Goal: Task Accomplishment & Management: Complete application form

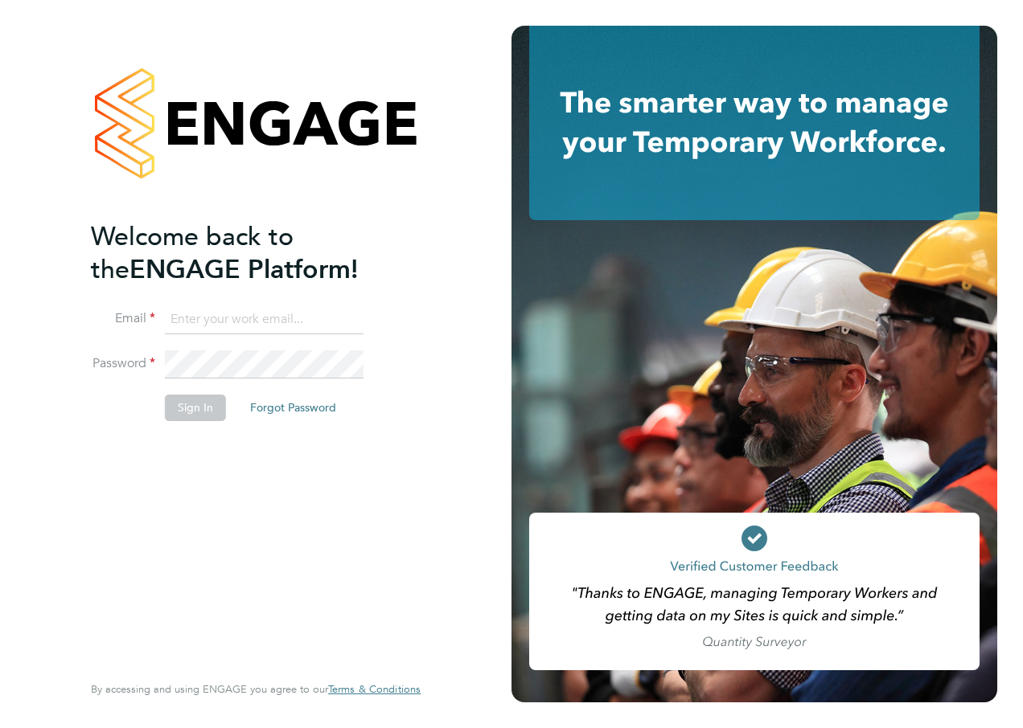
type input "[PERSON_NAME][EMAIL_ADDRESS][DOMAIN_NAME]"
click at [212, 478] on div "Welcome back to the ENGAGE Platform! Email [PERSON_NAME][EMAIL_ADDRESS][DOMAIN_…" at bounding box center [248, 444] width 314 height 449
click at [197, 408] on button "Sign In" at bounding box center [195, 408] width 61 height 26
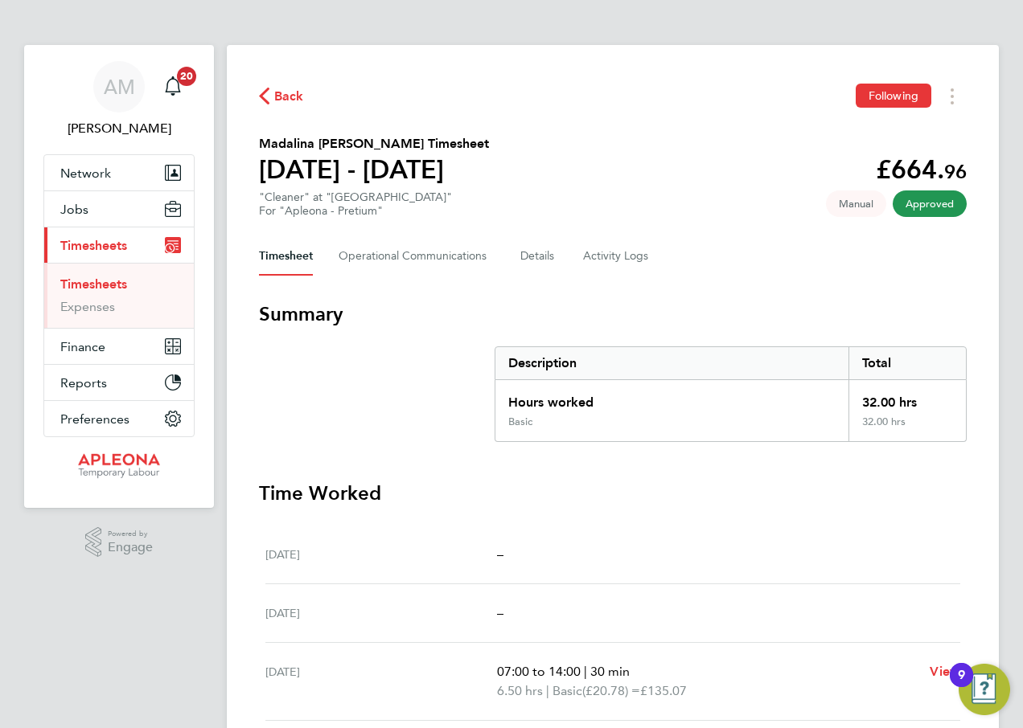
click at [286, 92] on span "Back" at bounding box center [289, 96] width 30 height 19
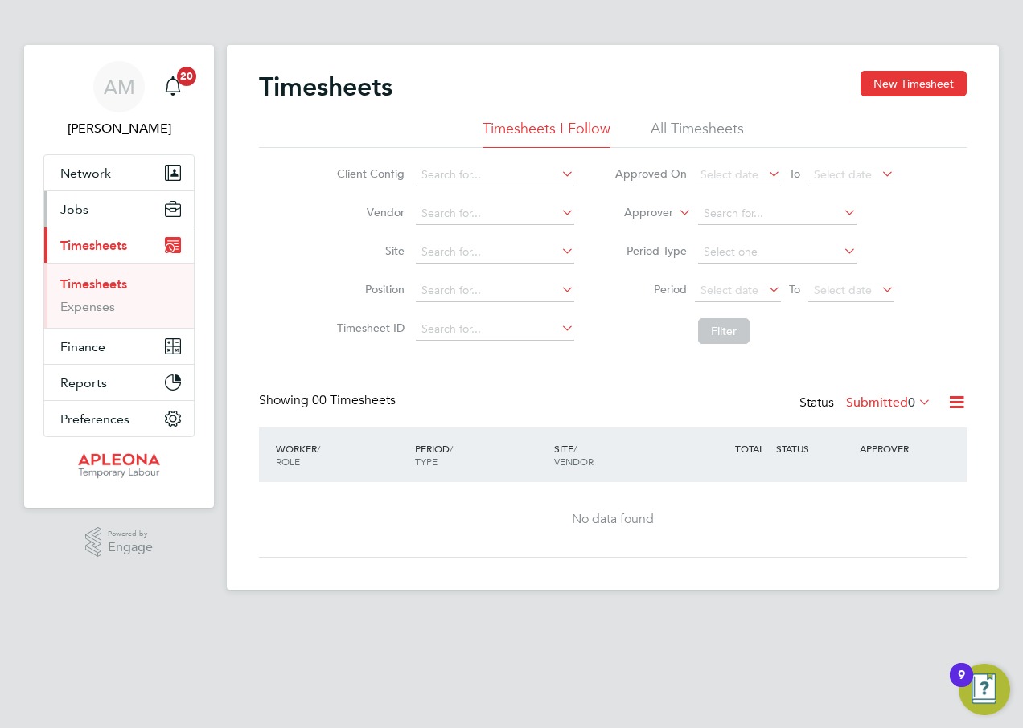
click at [90, 208] on button "Jobs" at bounding box center [119, 208] width 150 height 35
click at [96, 246] on link "Vacancies" at bounding box center [88, 247] width 57 height 15
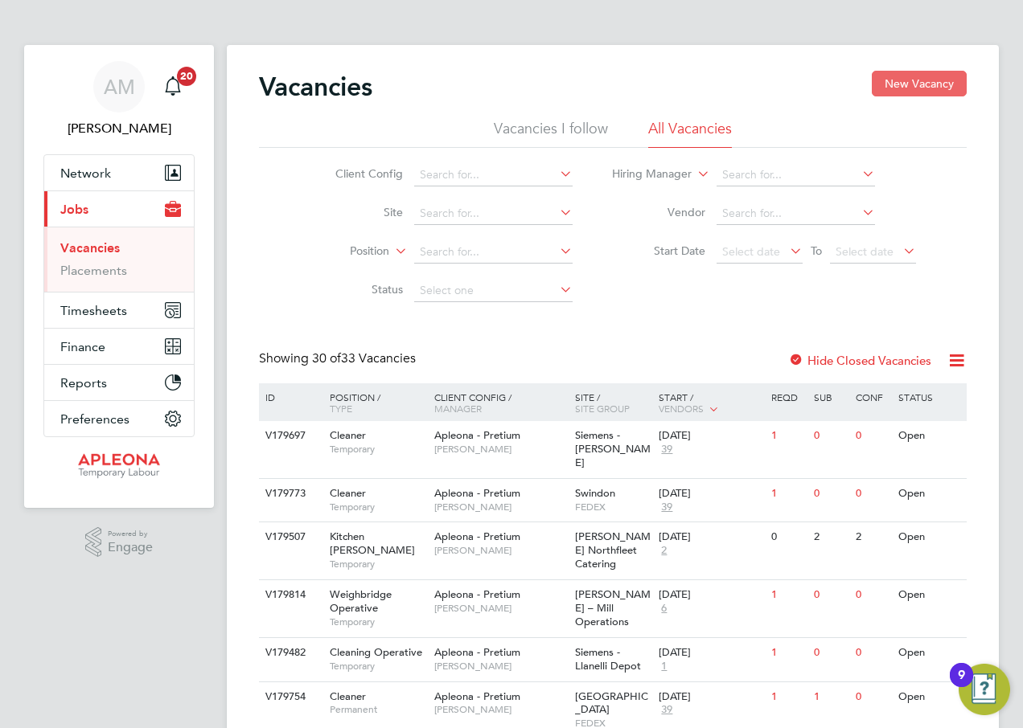
click at [911, 82] on button "New Vacancy" at bounding box center [919, 84] width 95 height 26
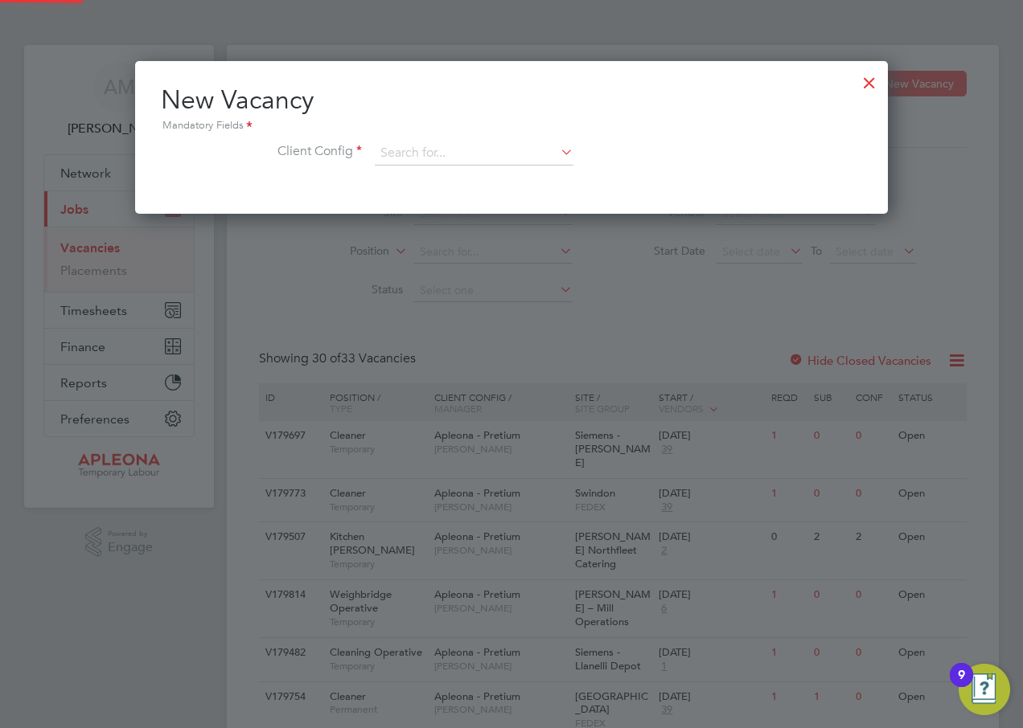
scroll to position [153, 753]
click at [446, 149] on input at bounding box center [474, 154] width 199 height 24
click at [451, 176] on li "Apleona - Pretium" at bounding box center [474, 177] width 200 height 22
type input "Apleona - Pretium"
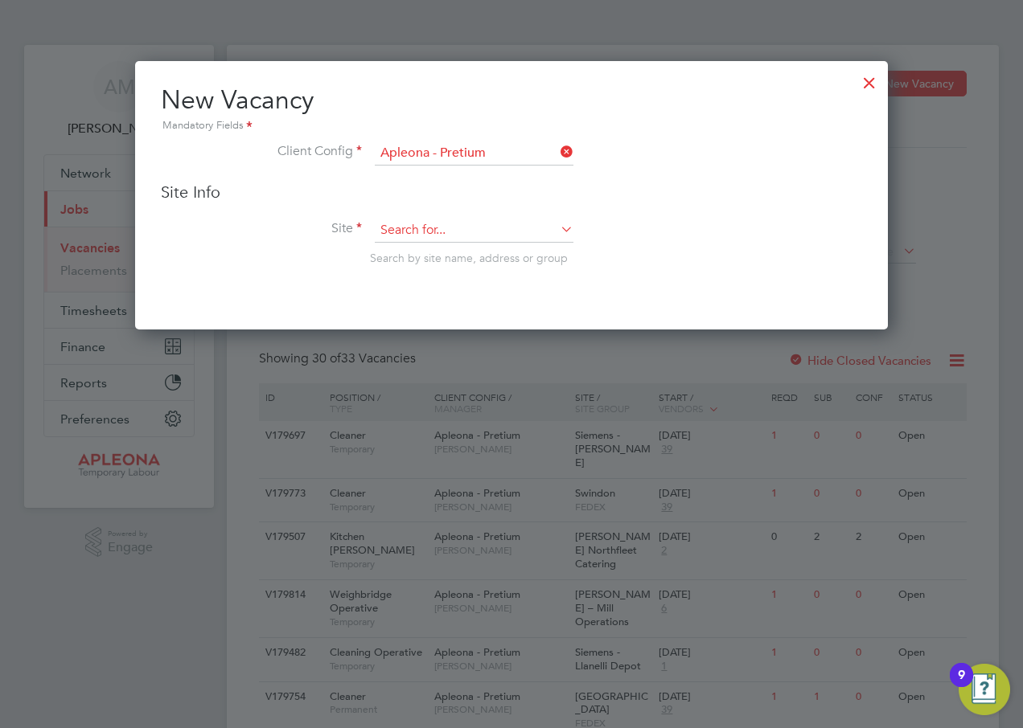
click at [437, 224] on input at bounding box center [474, 231] width 199 height 24
click at [445, 249] on li "Roe hampton University" at bounding box center [485, 254] width 222 height 22
type input "Roehampton University"
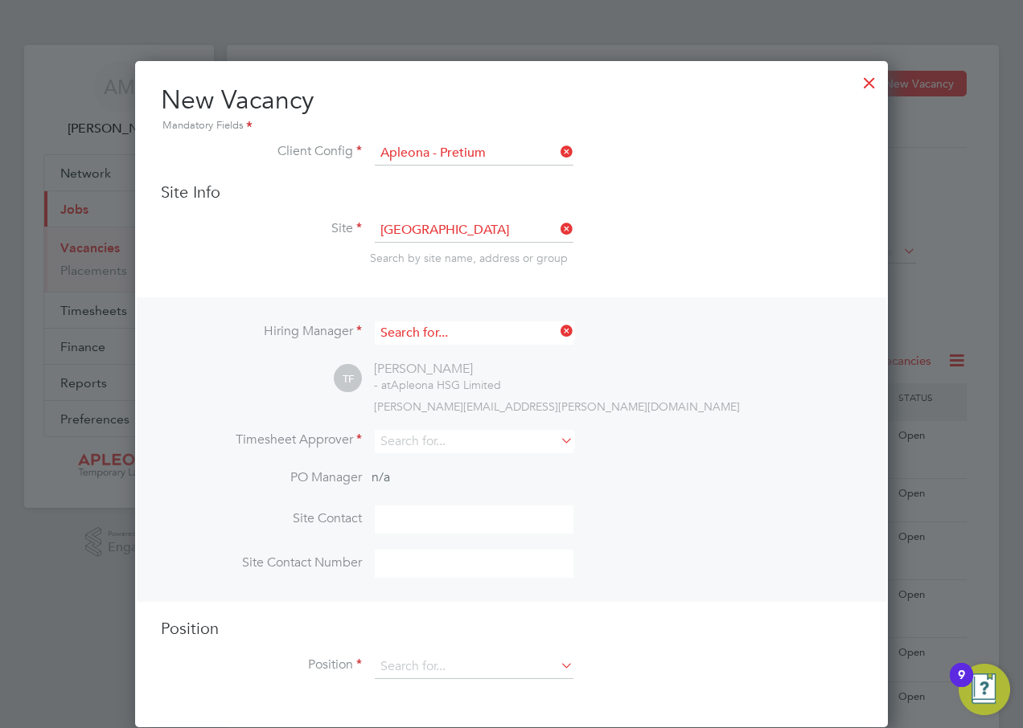
scroll to position [598, 753]
click at [490, 331] on input at bounding box center [474, 333] width 199 height 23
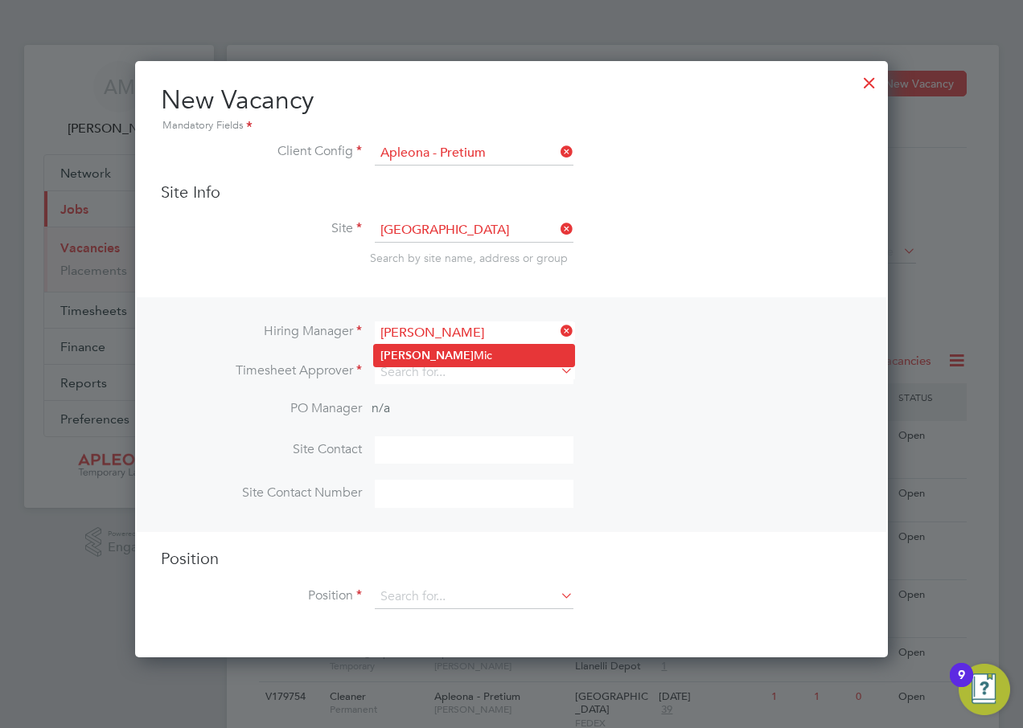
click at [421, 355] on li "Adrian Mic" at bounding box center [474, 356] width 200 height 22
type input "Adrian Mic"
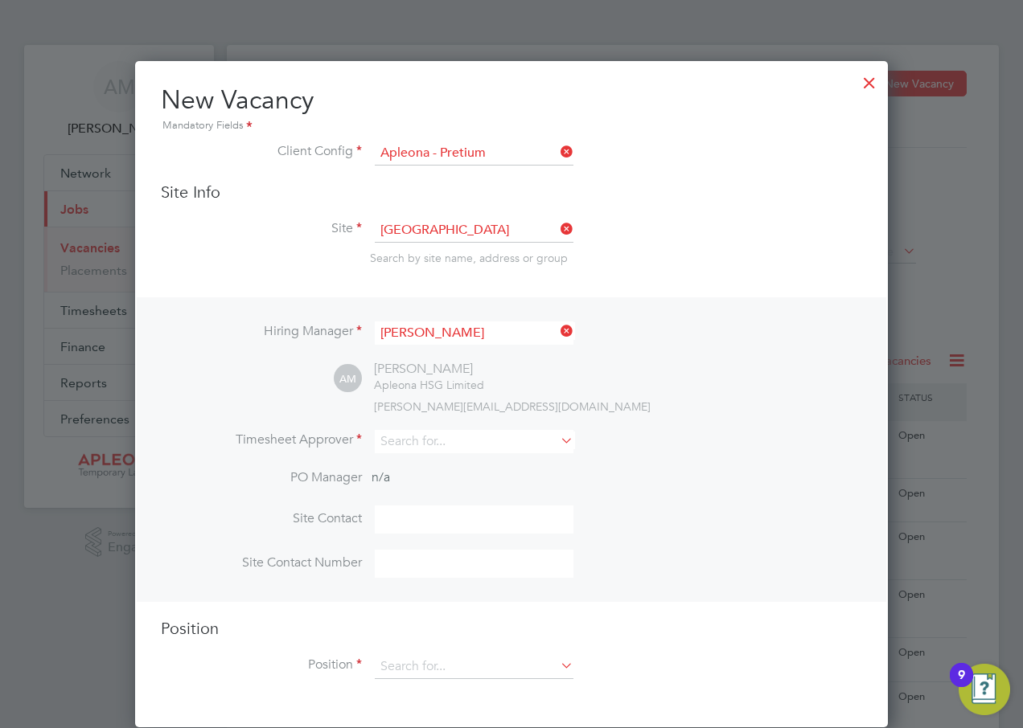
scroll to position [667, 753]
click at [501, 441] on input at bounding box center [474, 441] width 199 height 23
click at [441, 459] on li "Adrian Mic" at bounding box center [474, 465] width 200 height 22
type input "Adrian Mic"
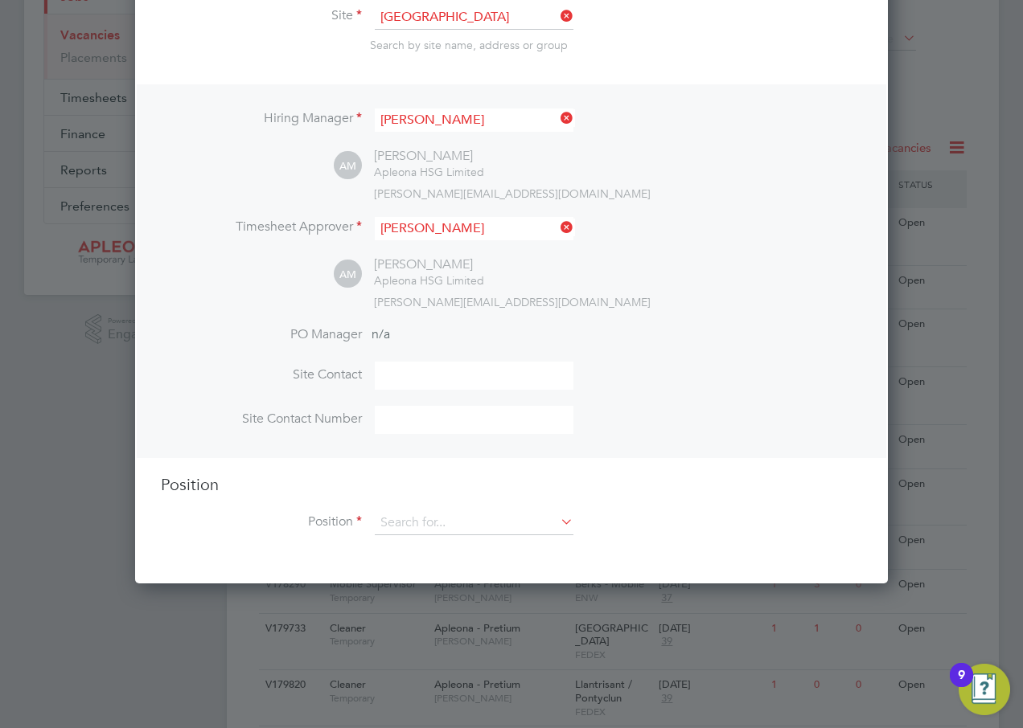
scroll to position [241, 0]
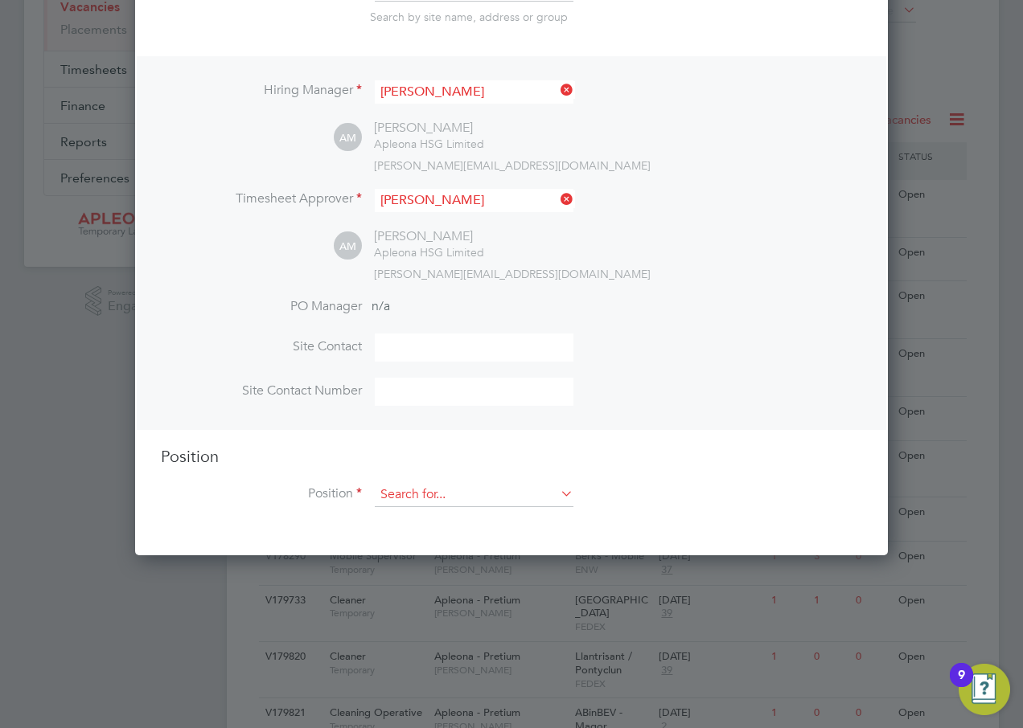
click at [440, 491] on input at bounding box center [474, 495] width 199 height 24
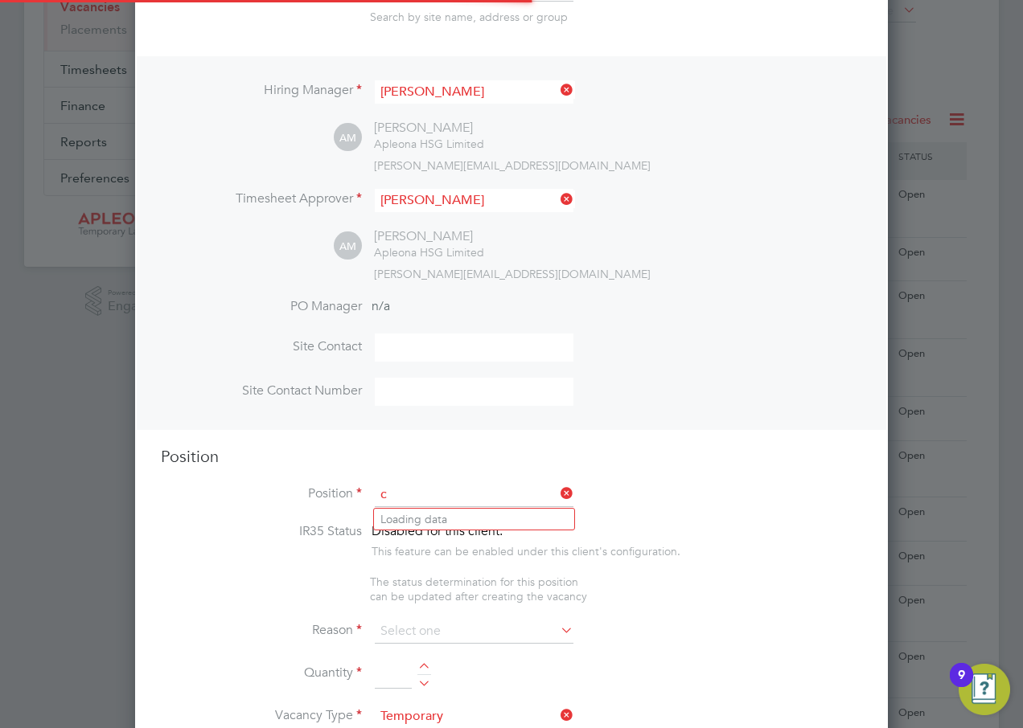
scroll to position [2312, 753]
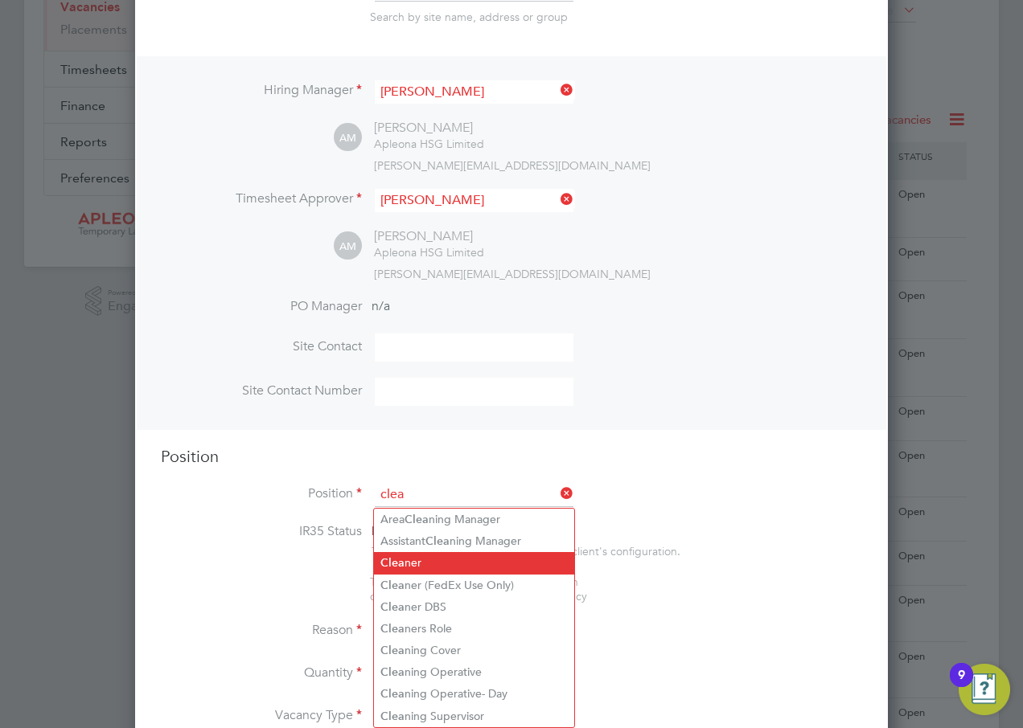
click at [413, 559] on li "Clea ner" at bounding box center [474, 563] width 200 height 22
type input "Cleaner"
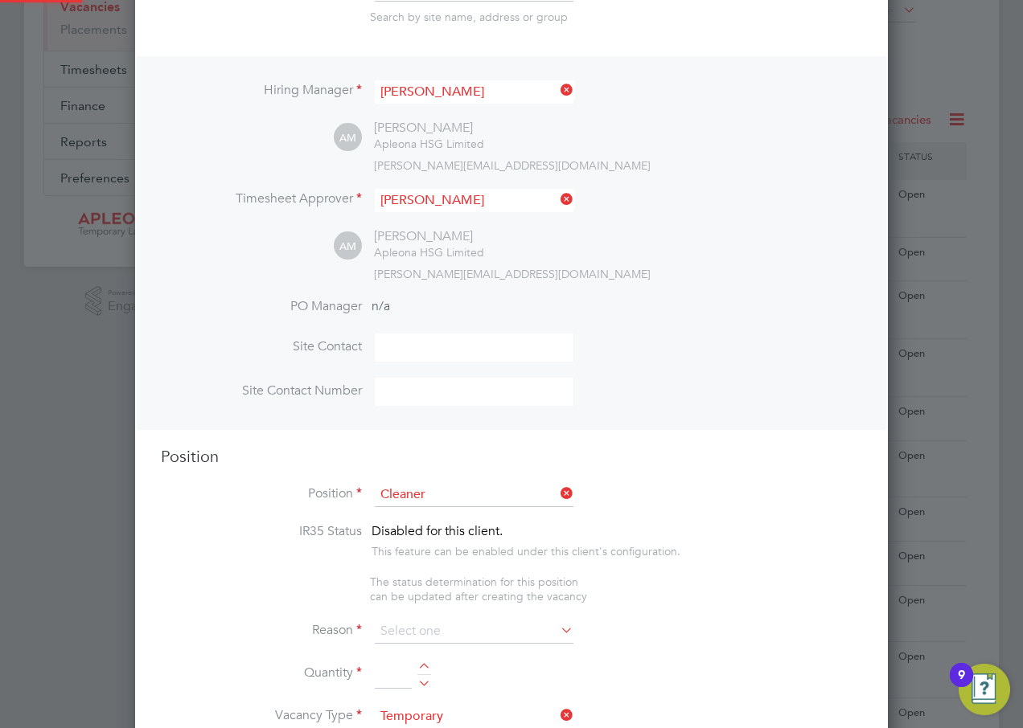
type textarea "The Cleaning Operative will to carry out the delivery of office, cleaning and w…"
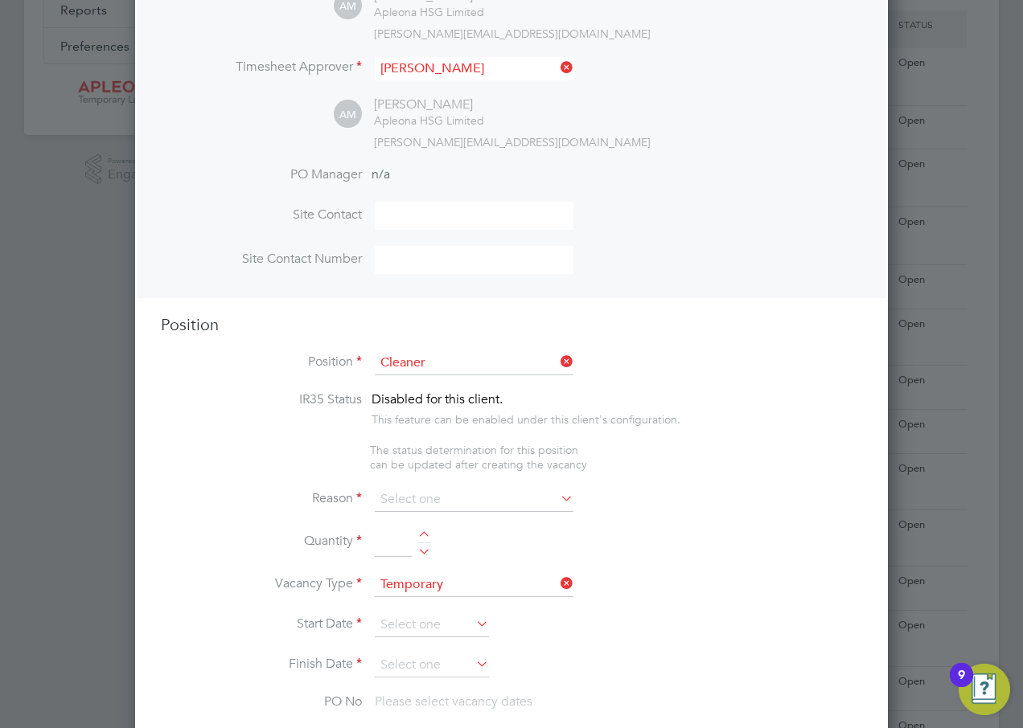
scroll to position [402, 0]
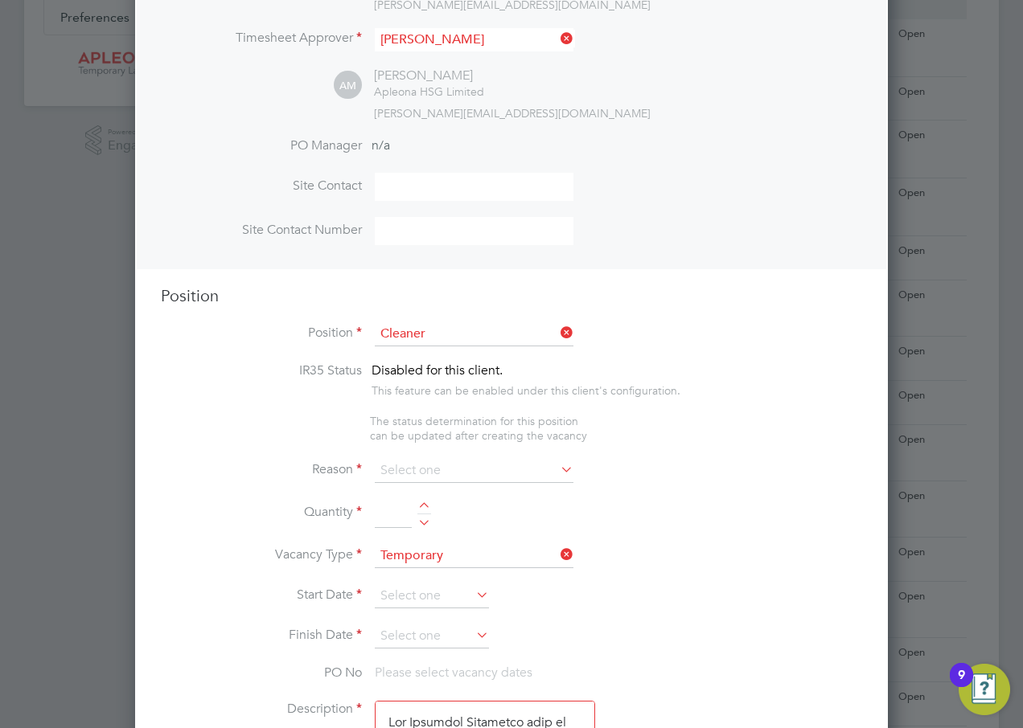
click at [425, 507] on div at bounding box center [424, 508] width 14 height 11
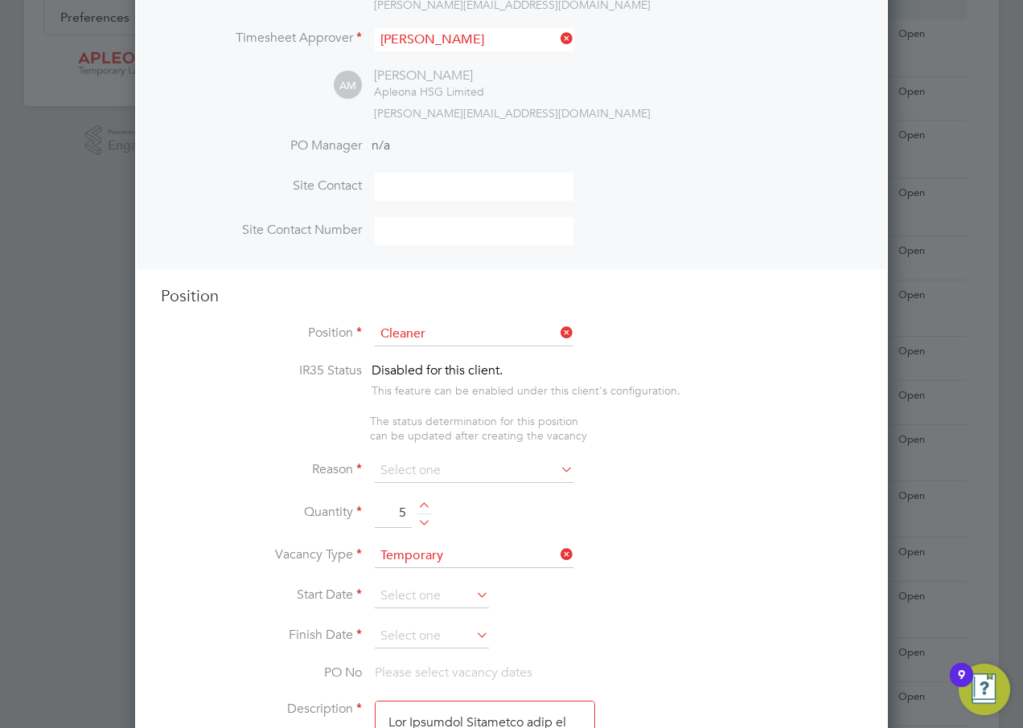
click at [425, 507] on div at bounding box center [424, 508] width 14 height 11
type input "9"
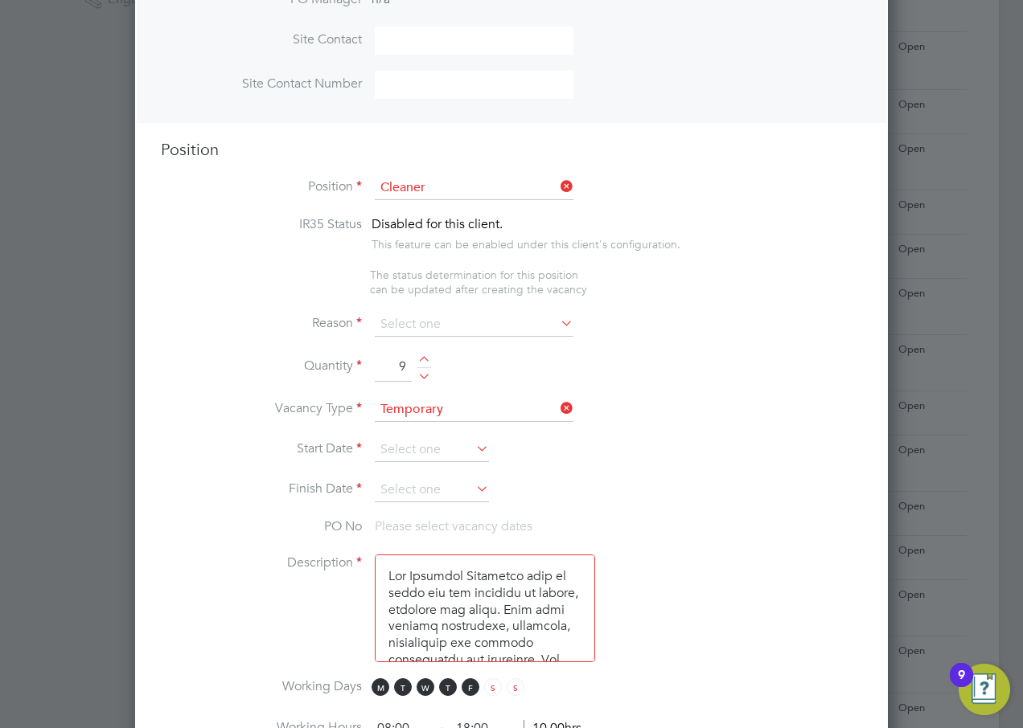
scroll to position [563, 0]
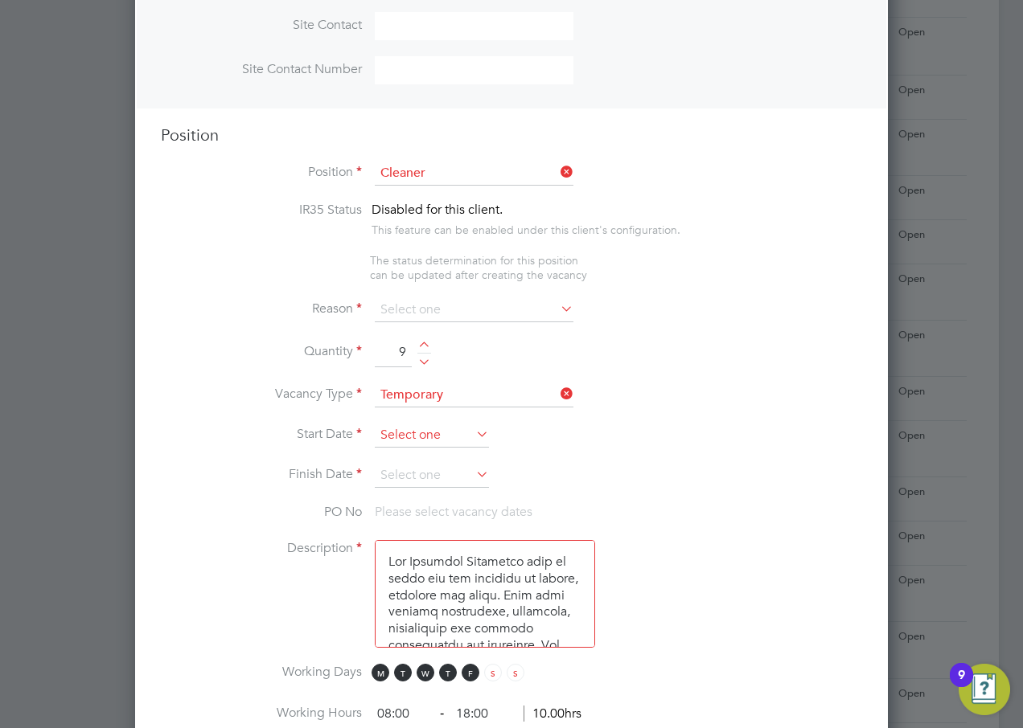
click at [402, 437] on input at bounding box center [432, 436] width 114 height 24
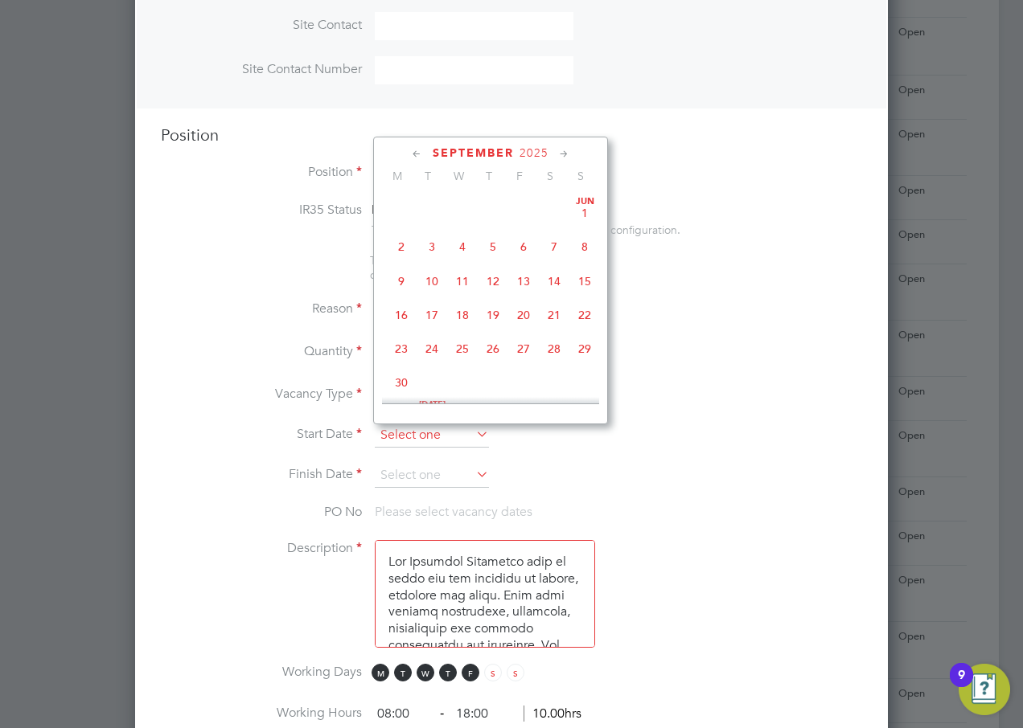
scroll to position [487, 0]
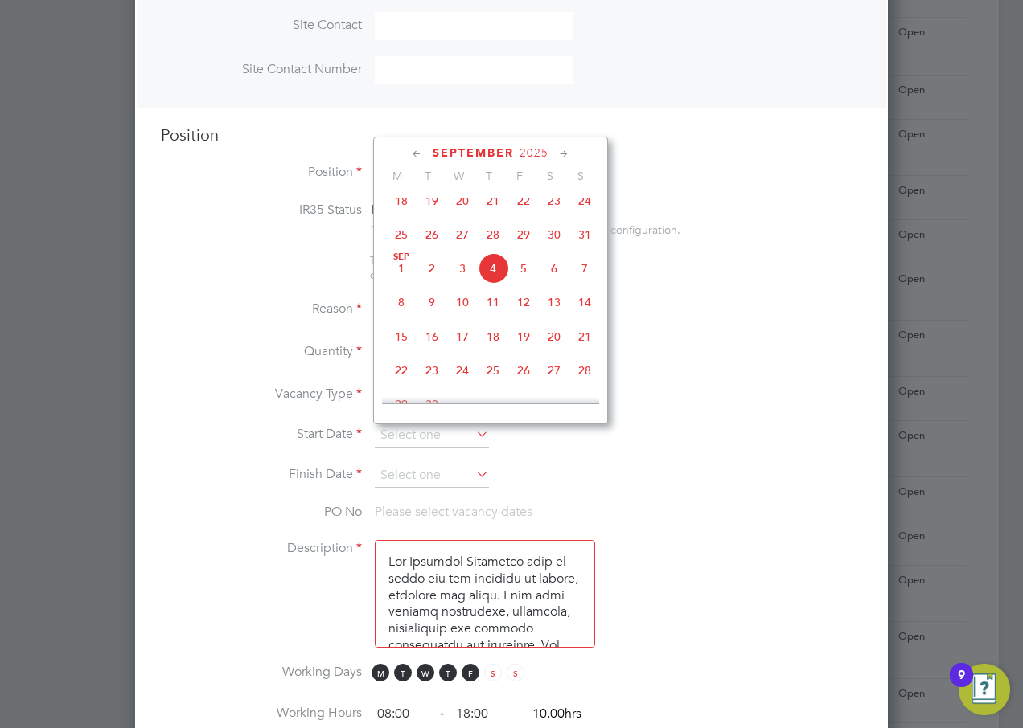
click at [400, 277] on span "Sep 1" at bounding box center [401, 268] width 31 height 31
type input "01 Sep 2025"
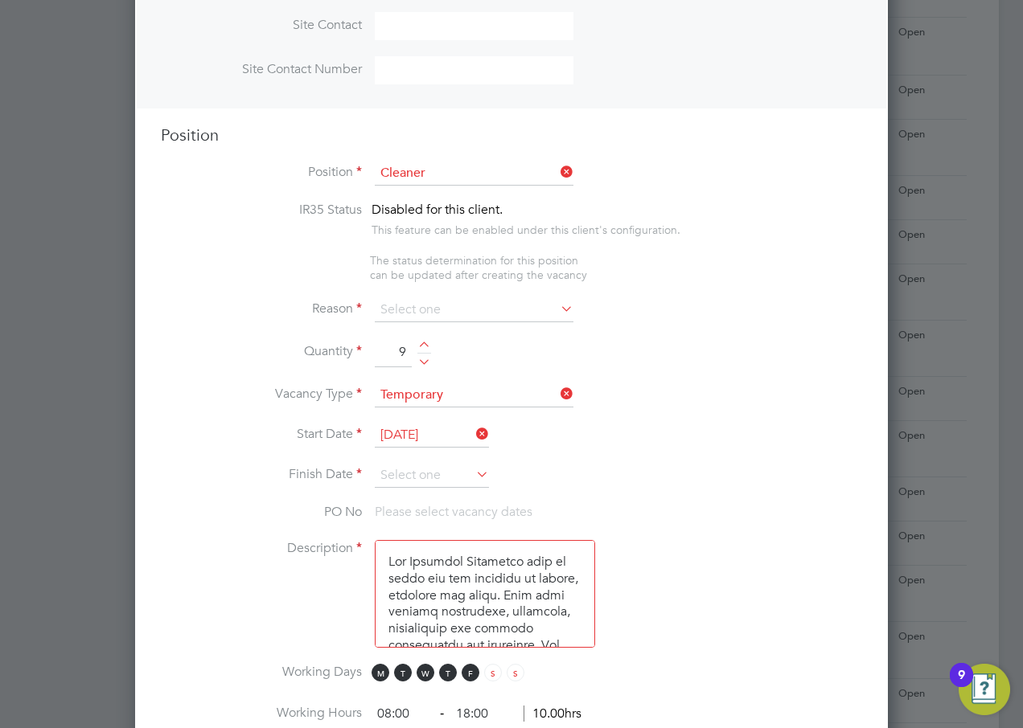
click at [473, 474] on icon at bounding box center [473, 474] width 0 height 23
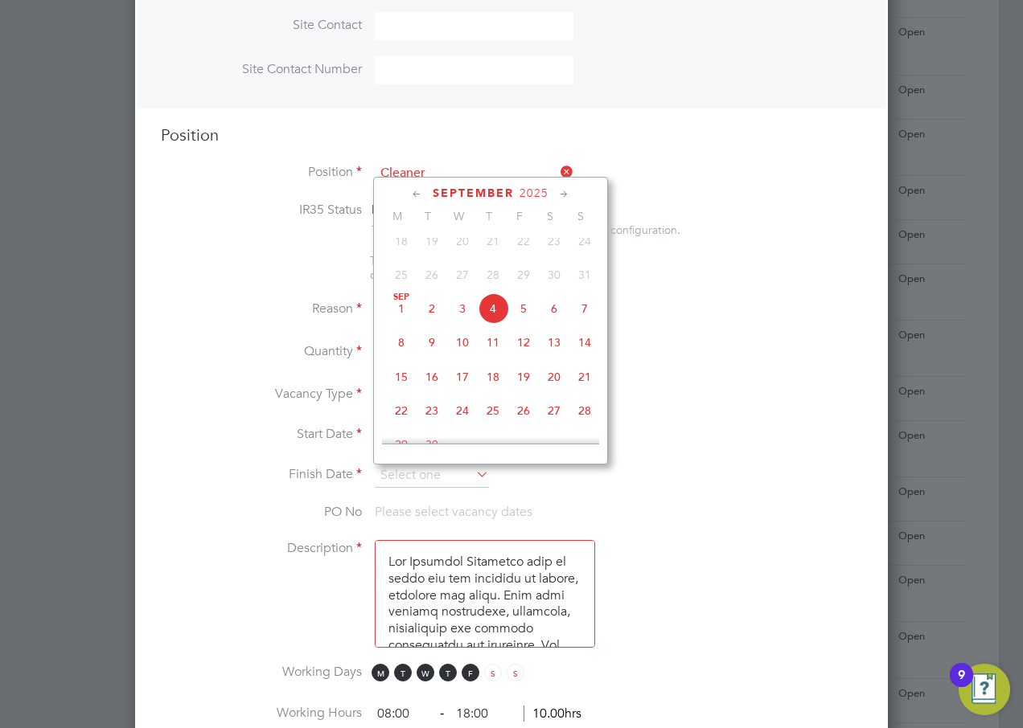
click at [563, 195] on icon at bounding box center [563, 195] width 15 height 18
click at [415, 195] on icon at bounding box center [416, 195] width 15 height 18
click at [433, 392] on span "30" at bounding box center [431, 376] width 31 height 31
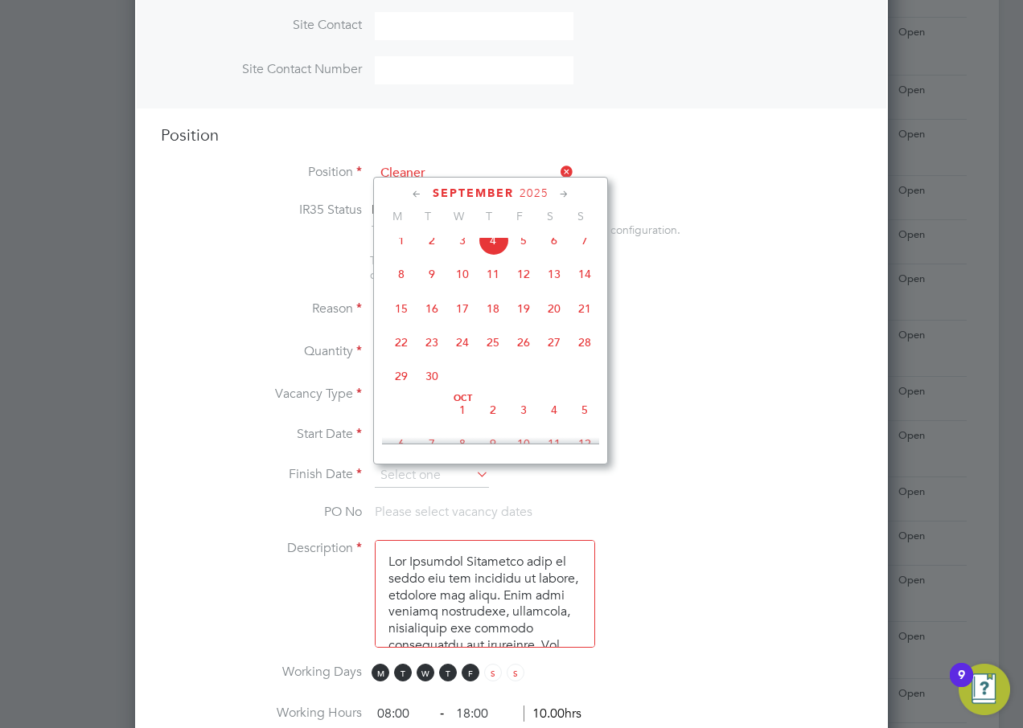
type input "30 Sep 2025"
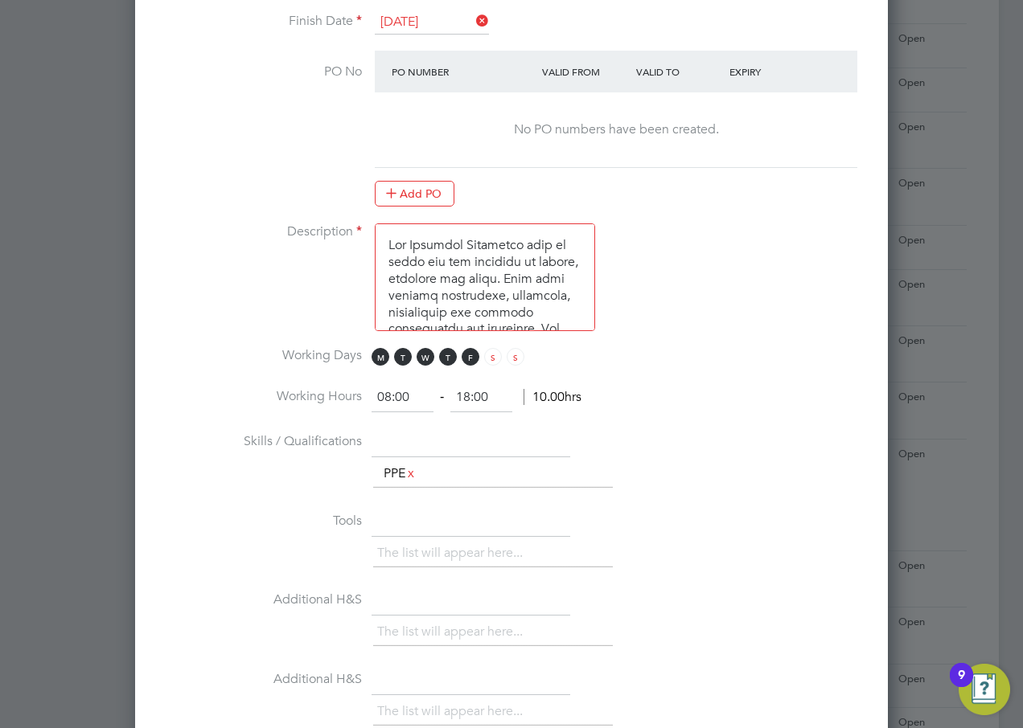
scroll to position [1045, 0]
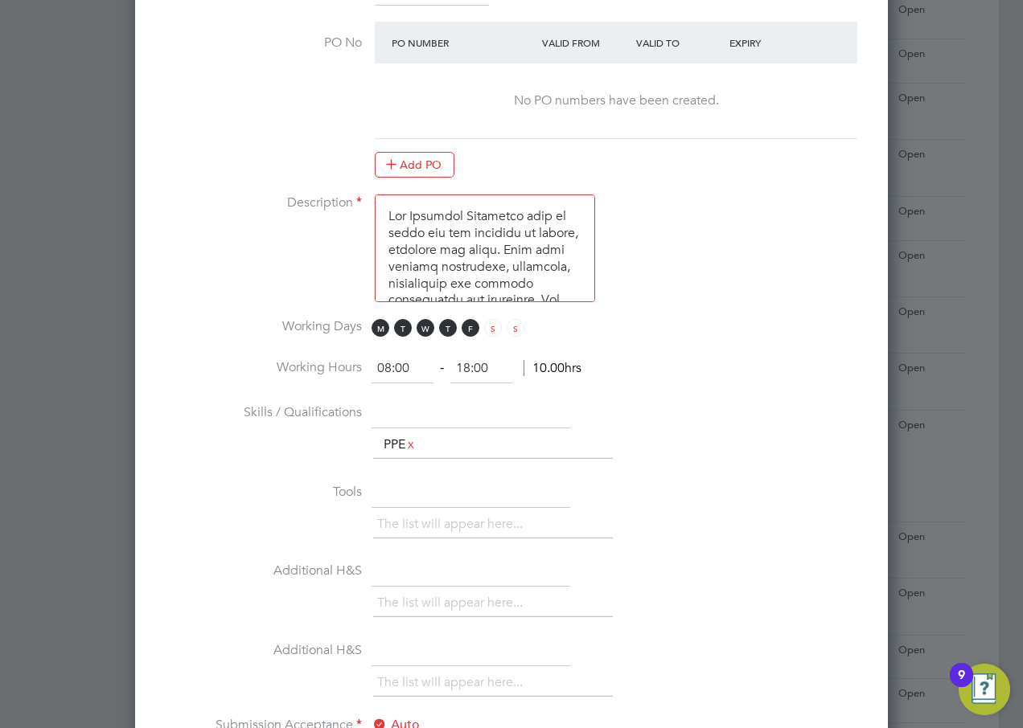
click at [409, 367] on input "08:00" at bounding box center [402, 369] width 62 height 29
type input "07:00"
click at [490, 368] on input "18:00" at bounding box center [481, 369] width 62 height 29
type input "15:00"
click at [711, 362] on li "Working Hours 07:00 ‐ 15:00 8.00hrs" at bounding box center [511, 377] width 701 height 45
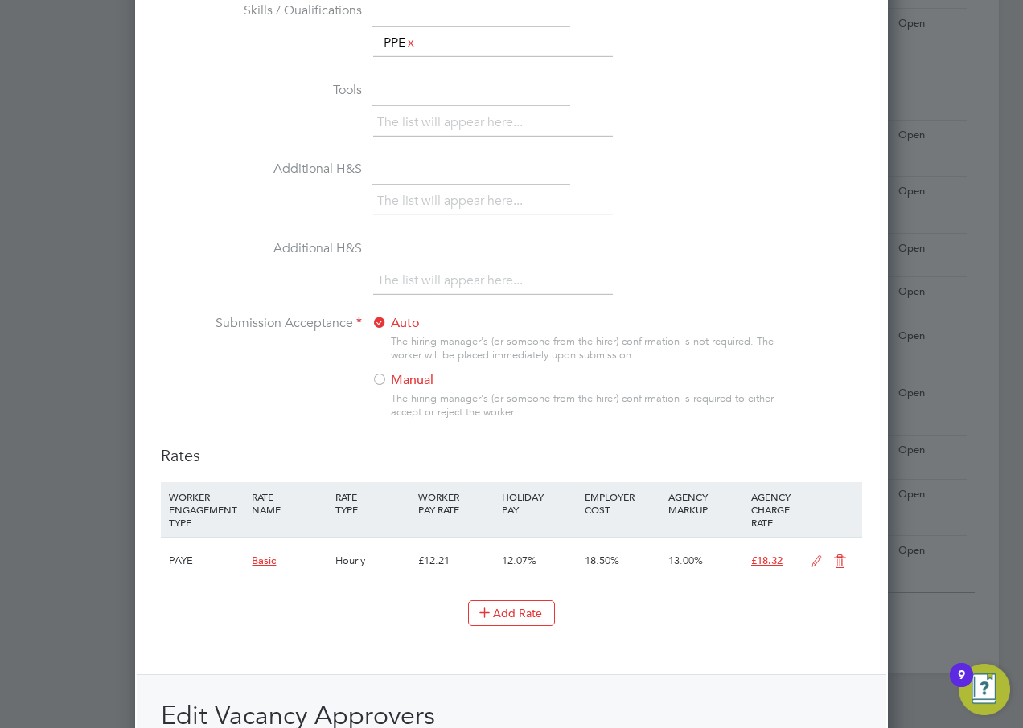
scroll to position [1528, 0]
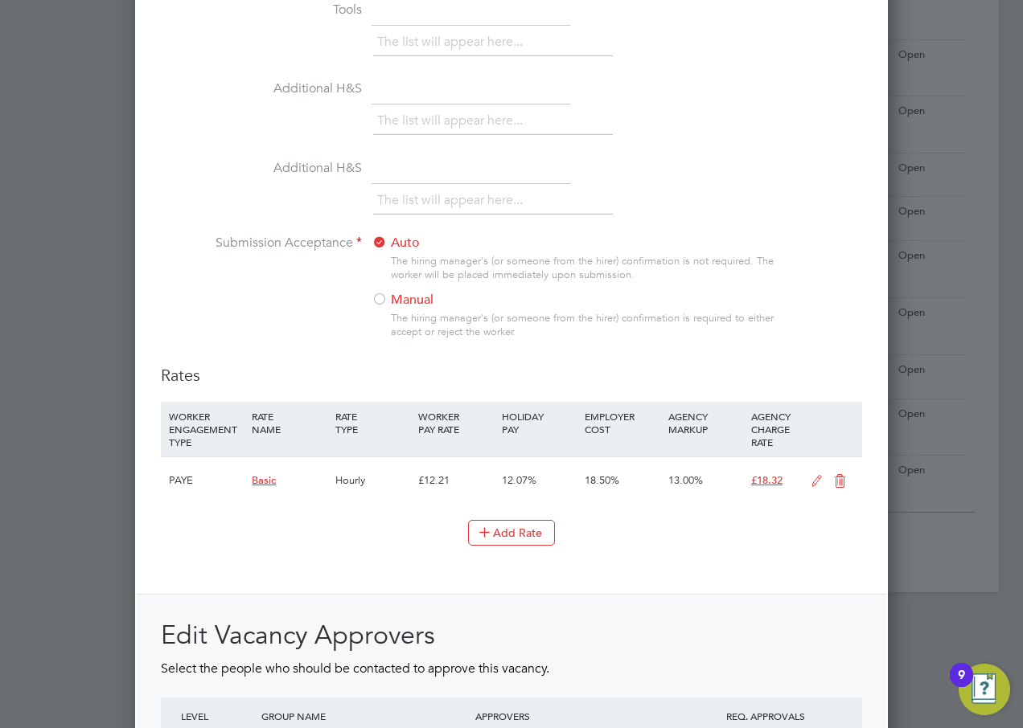
click at [814, 481] on icon at bounding box center [816, 481] width 20 height 13
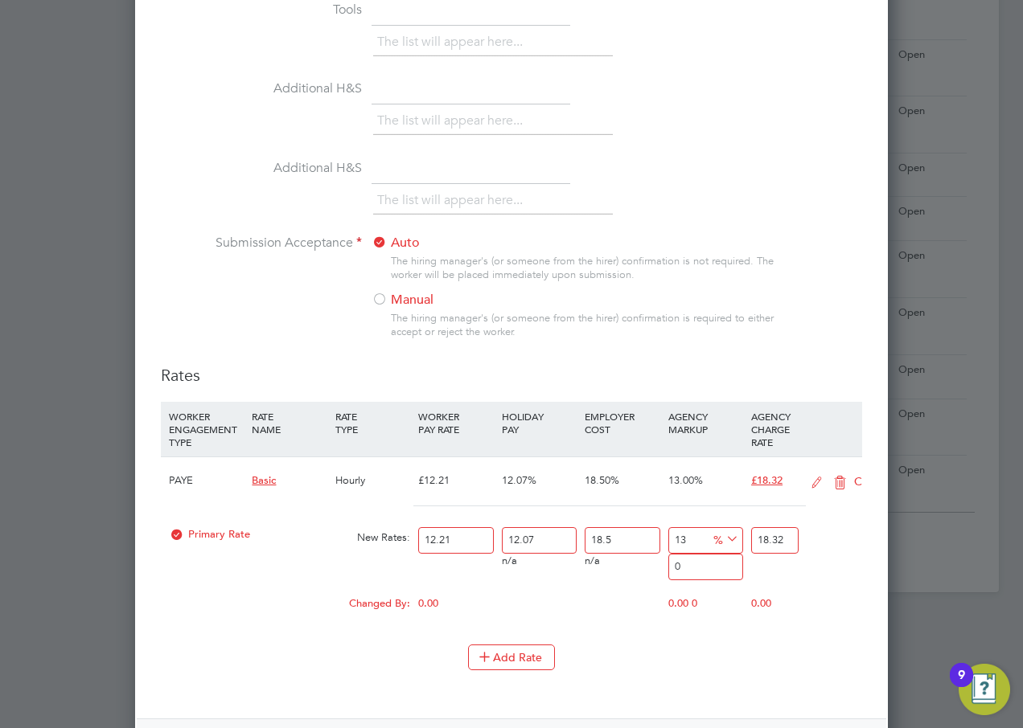
scroll to position [2518, 753]
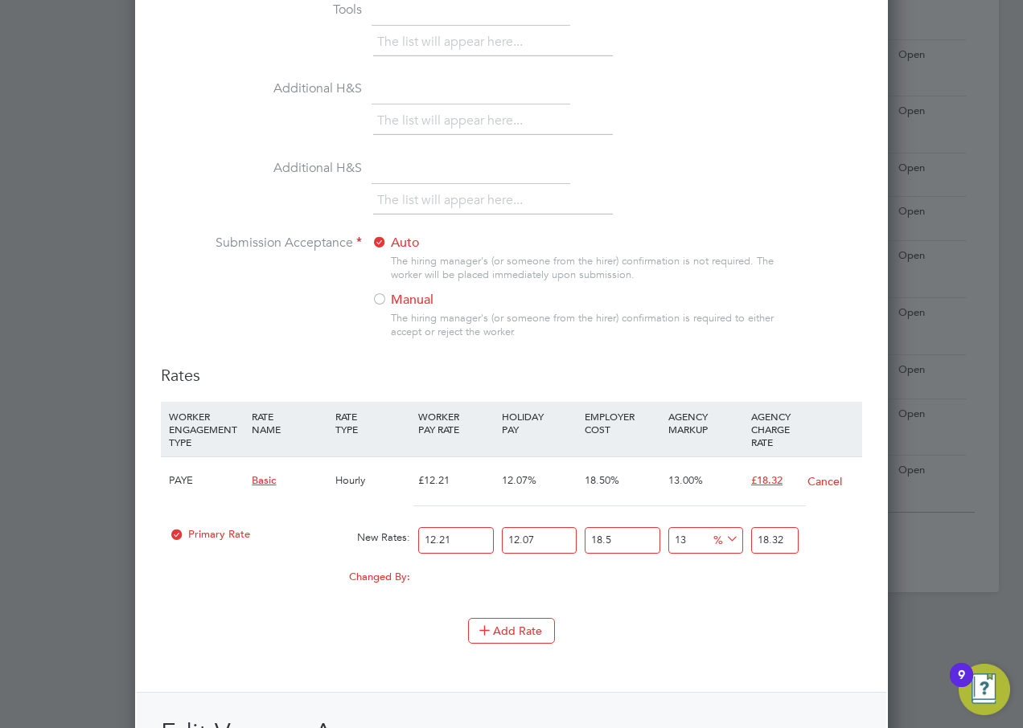
click at [454, 538] on input "12.21" at bounding box center [455, 540] width 75 height 27
type input "12.2"
type input "18.308214687"
type input "12"
type input "18.00808002"
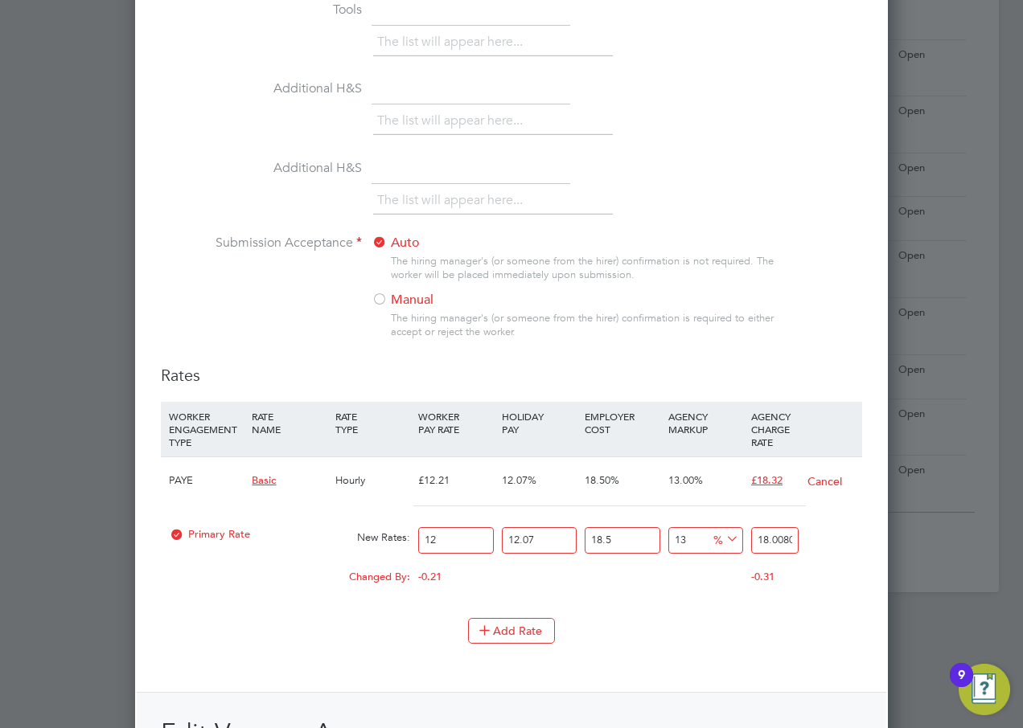
type input "1"
type input "1.500673335"
type input "13"
type input "19.508753355"
type input "13.8"
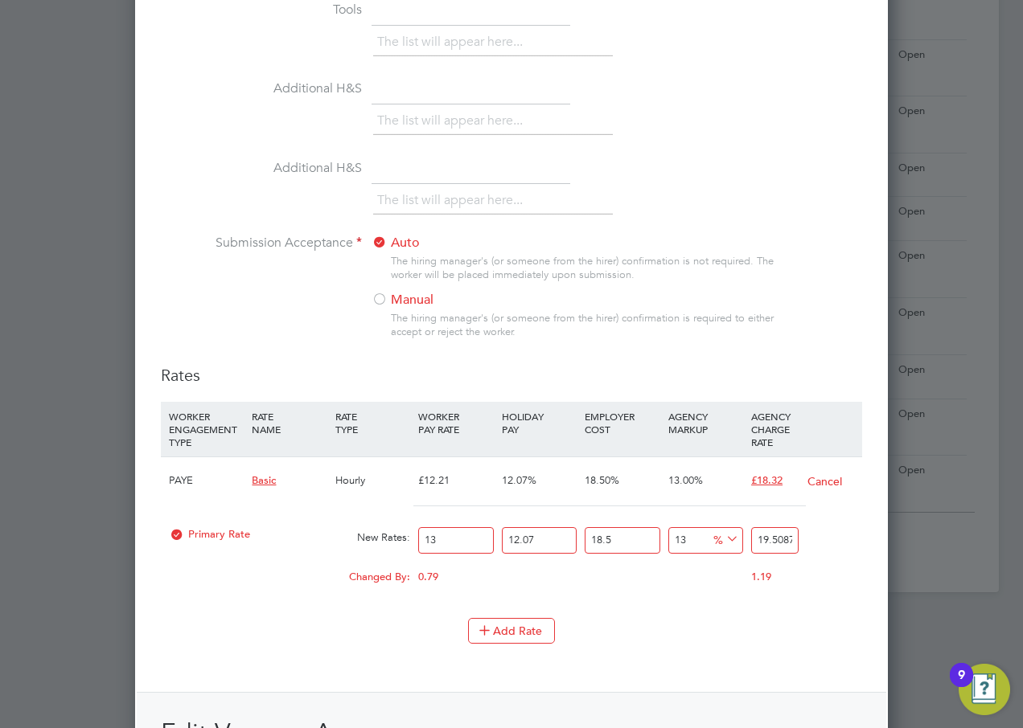
type input "20.709292023"
type input "13.85"
type input "20.78432568975"
type input "13.85"
click at [713, 633] on div "Add Rate" at bounding box center [511, 631] width 701 height 26
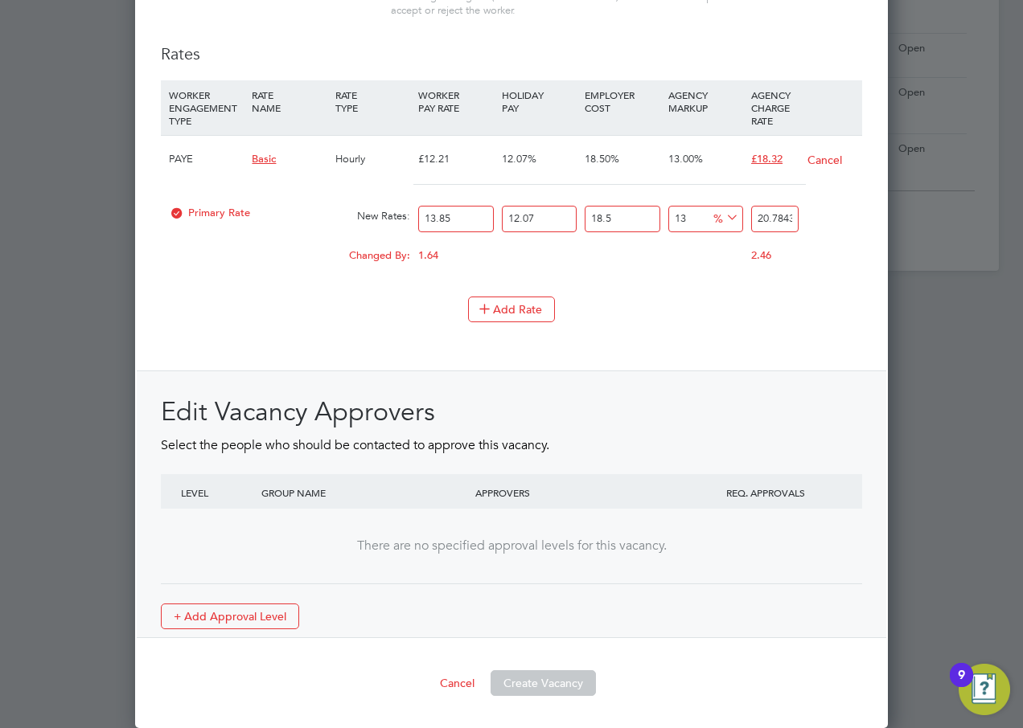
scroll to position [1850, 0]
click at [542, 685] on button "Create Vacancy" at bounding box center [542, 684] width 105 height 26
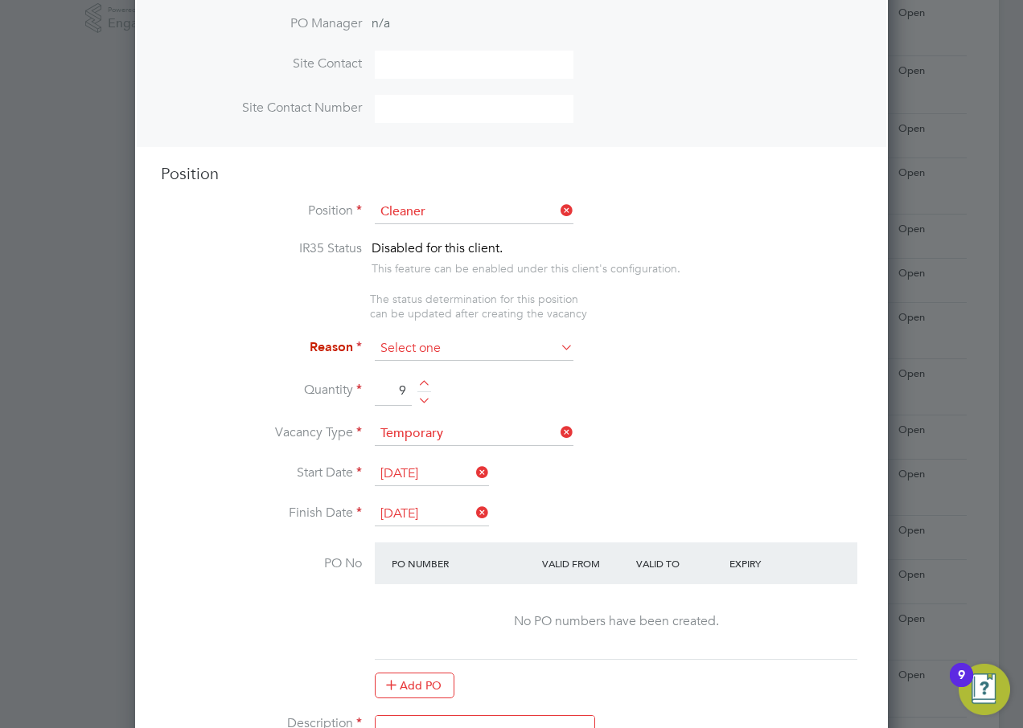
scroll to position [483, 0]
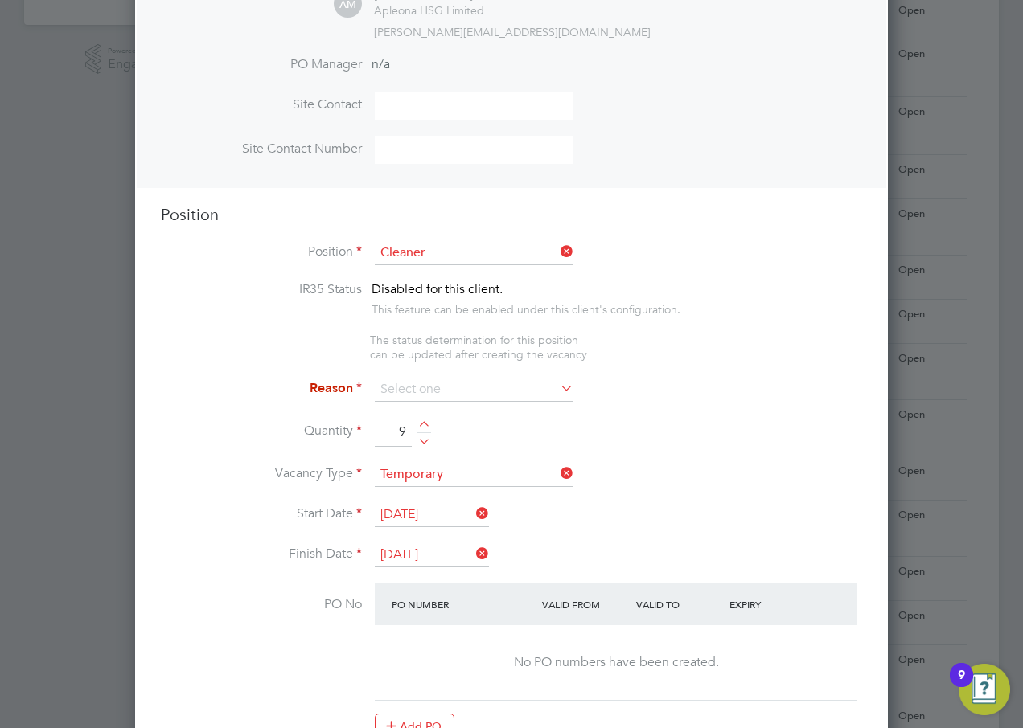
click at [557, 392] on icon at bounding box center [557, 388] width 0 height 23
click at [470, 392] on input at bounding box center [474, 390] width 199 height 24
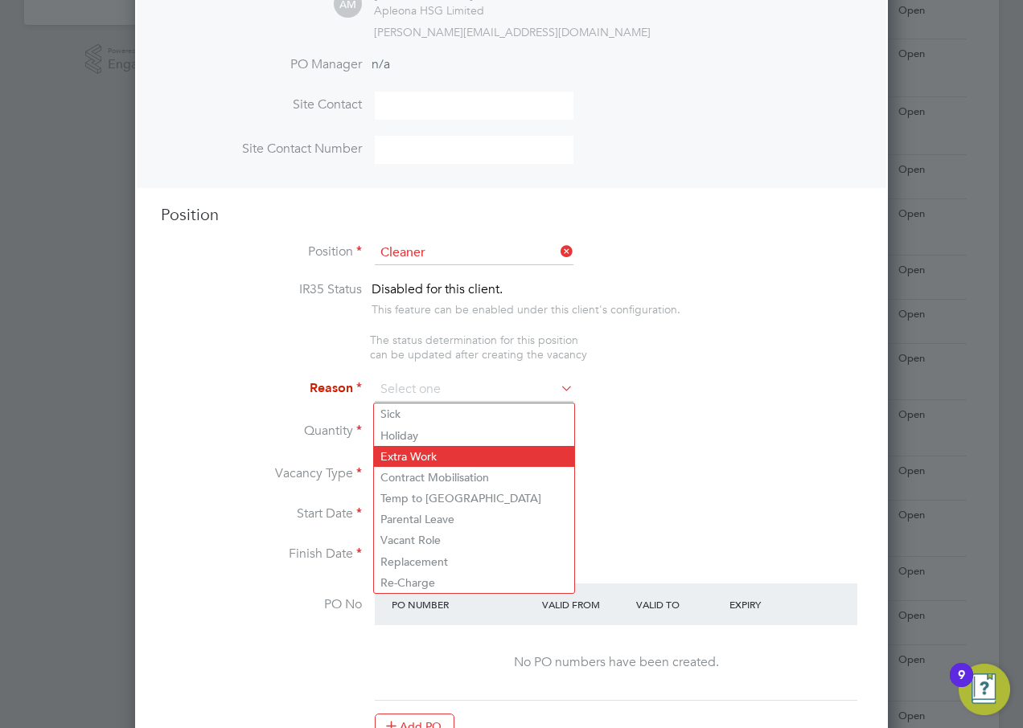
click at [425, 453] on li "Extra Work" at bounding box center [474, 456] width 200 height 21
type input "Extra Work"
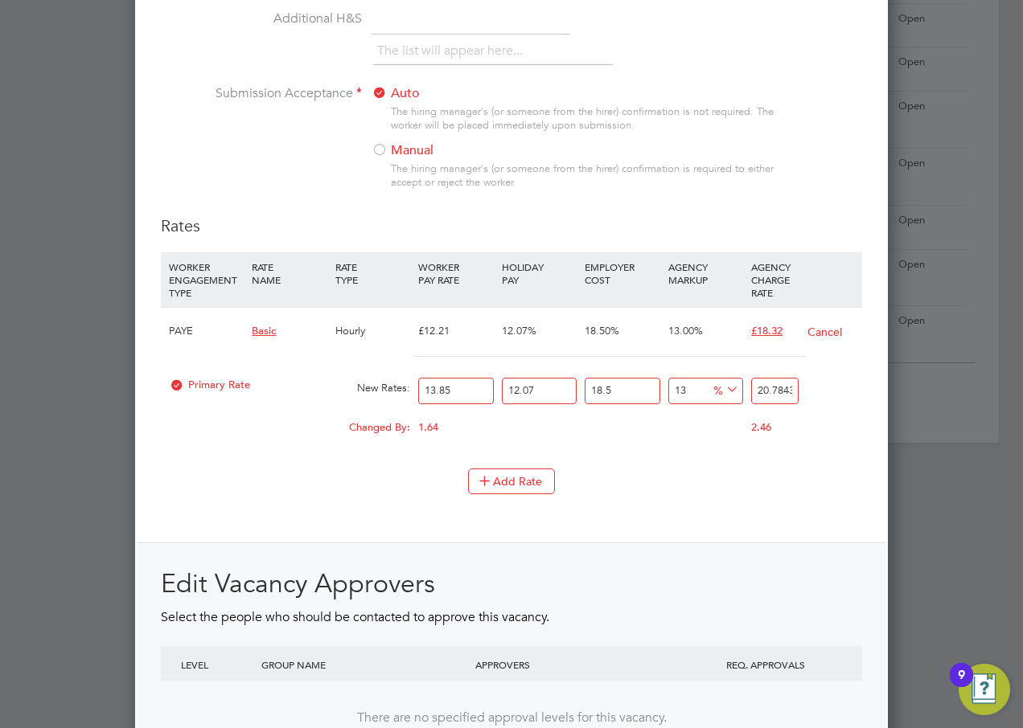
scroll to position [1850, 0]
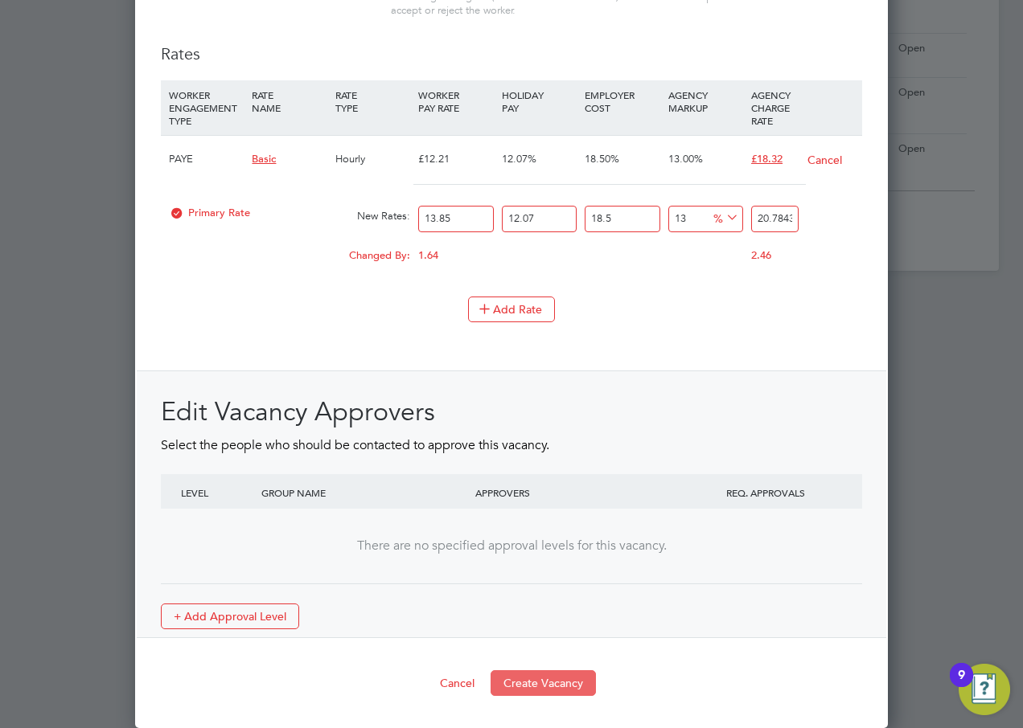
click at [539, 685] on button "Create Vacancy" at bounding box center [542, 684] width 105 height 26
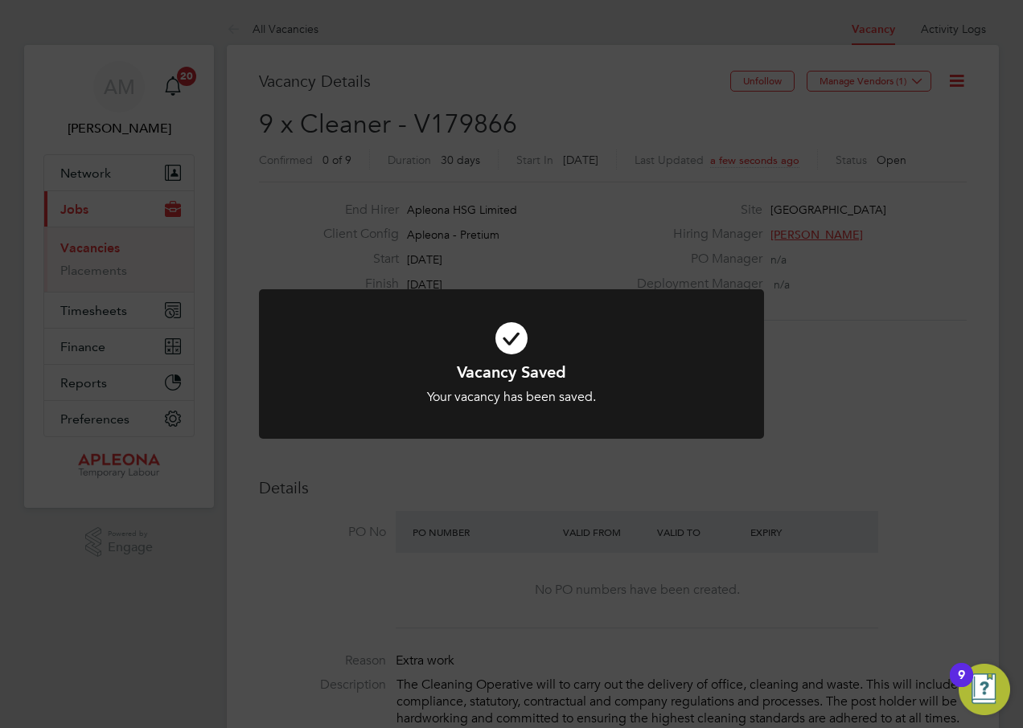
click at [813, 129] on div "Vacancy Saved Your vacancy has been saved. Cancel Okay" at bounding box center [511, 364] width 1023 height 728
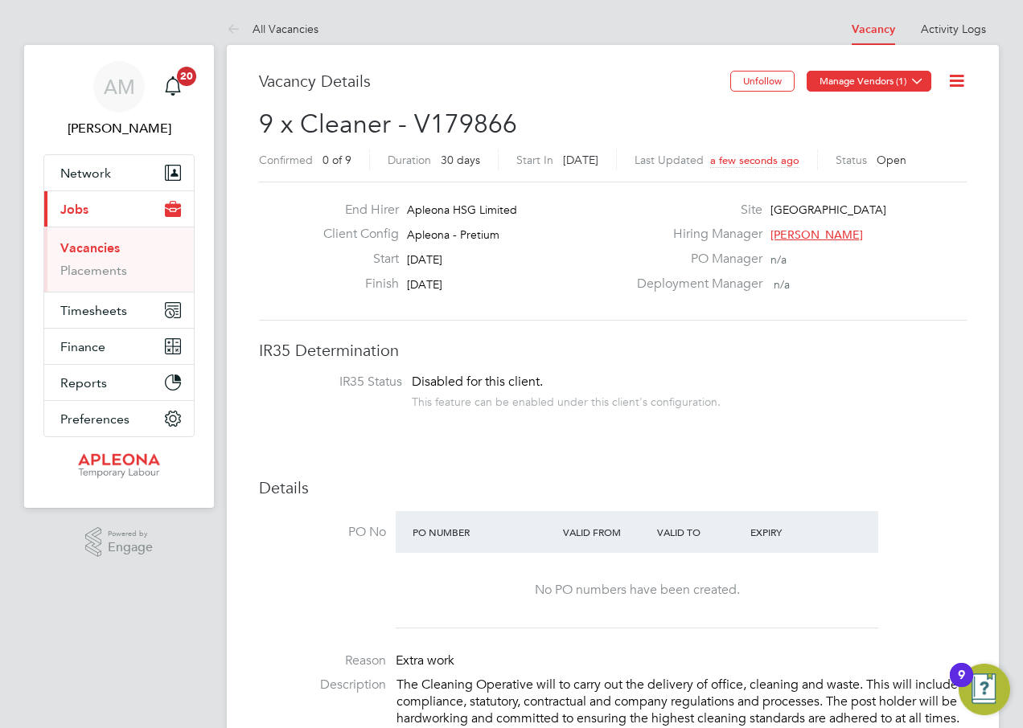
click at [859, 82] on button "Manage Vendors (1)" at bounding box center [868, 81] width 125 height 21
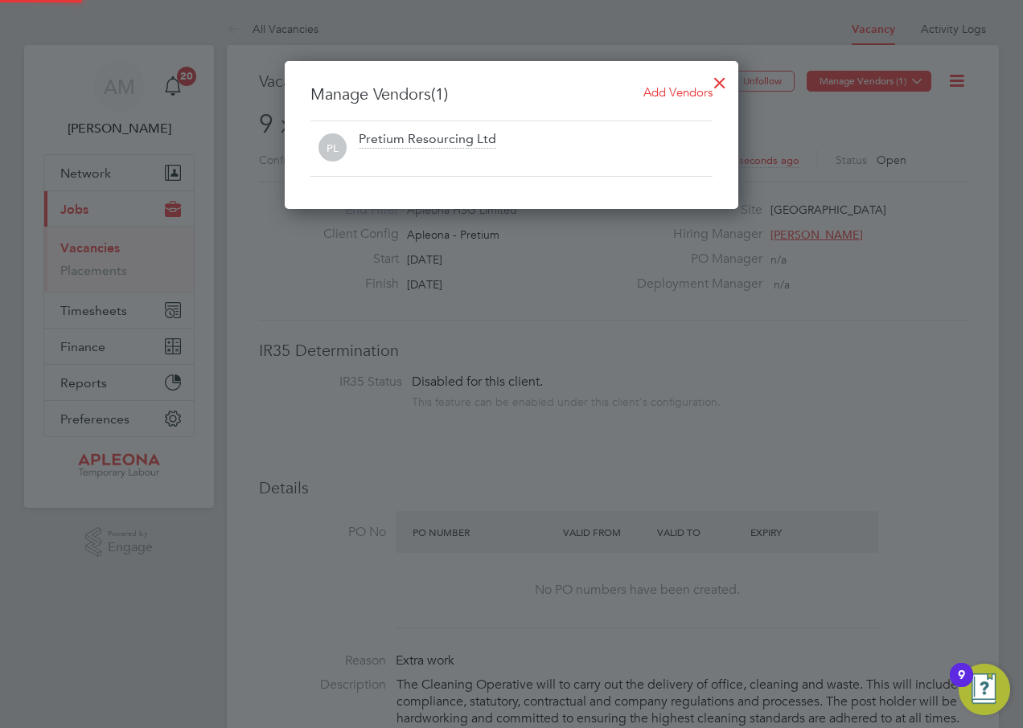
scroll to position [149, 454]
click at [662, 92] on span "Add Vendors" at bounding box center [677, 91] width 69 height 15
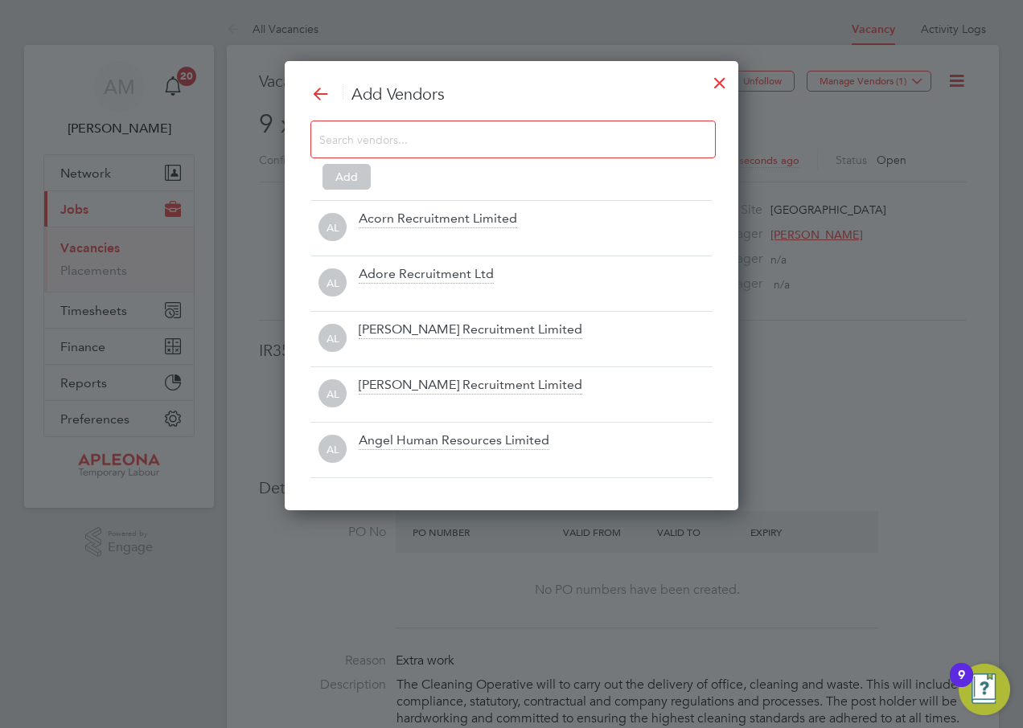
scroll to position [451, 454]
click at [472, 137] on input at bounding box center [500, 139] width 362 height 21
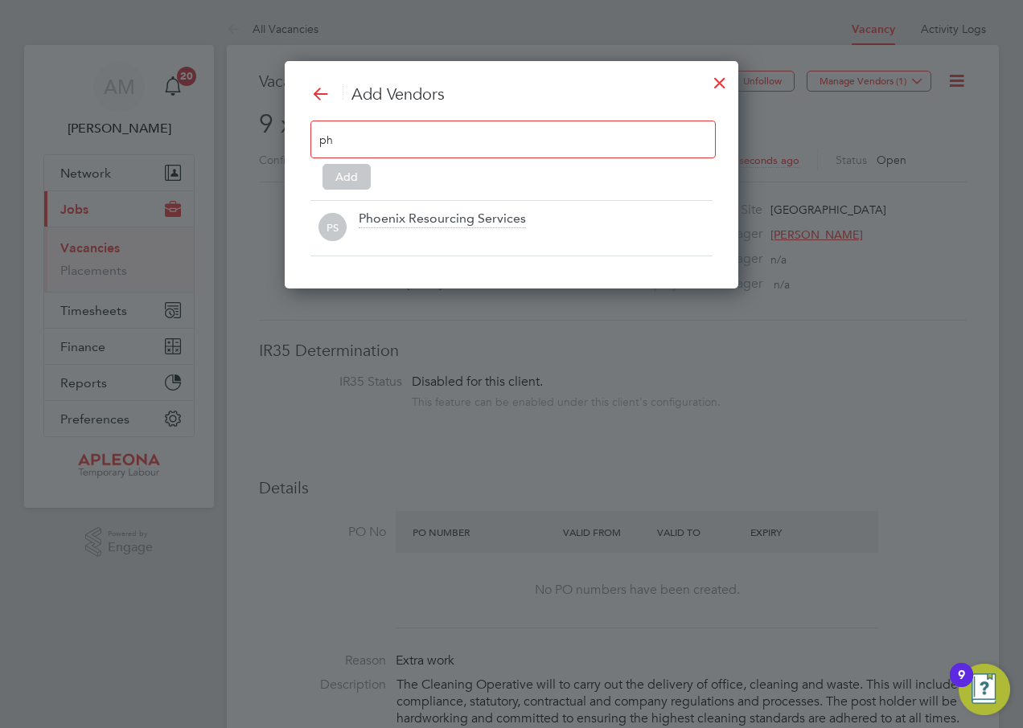
scroll to position [229, 454]
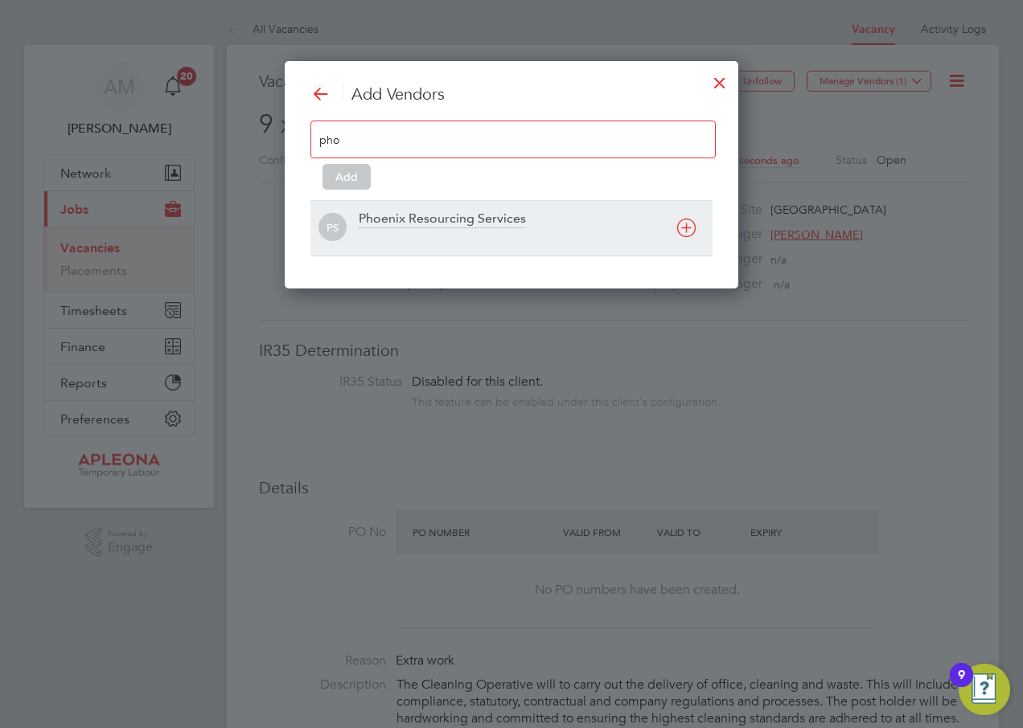
type input "pho"
click at [441, 215] on div "Phoenix Resourcing Services" at bounding box center [442, 220] width 167 height 18
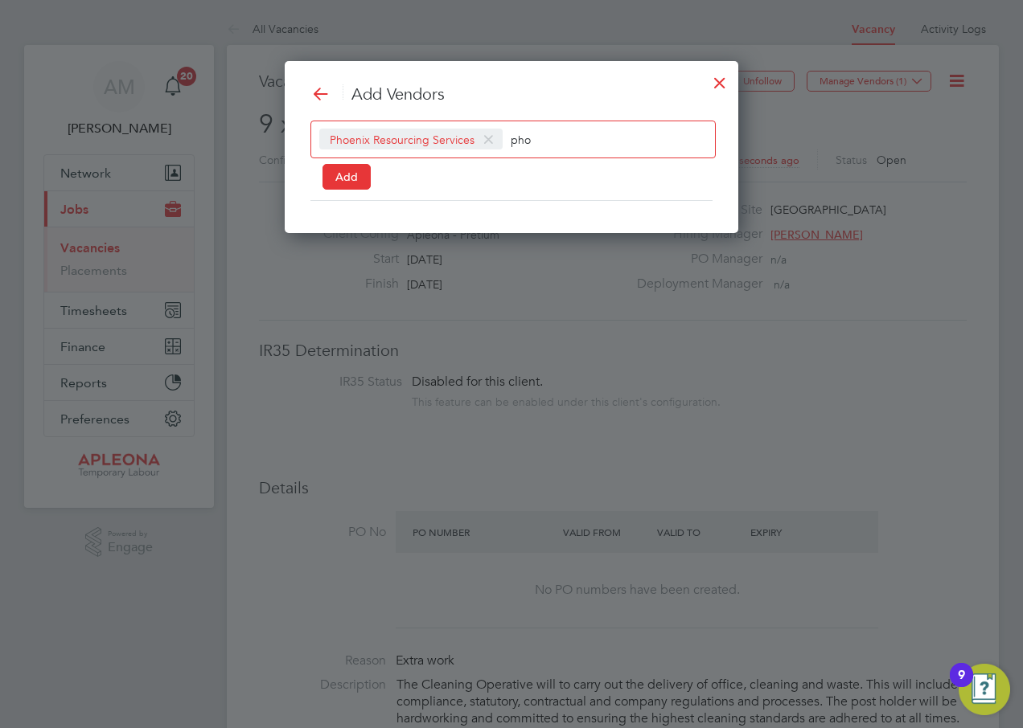
scroll to position [174, 454]
click at [341, 176] on button "Add" at bounding box center [346, 177] width 48 height 26
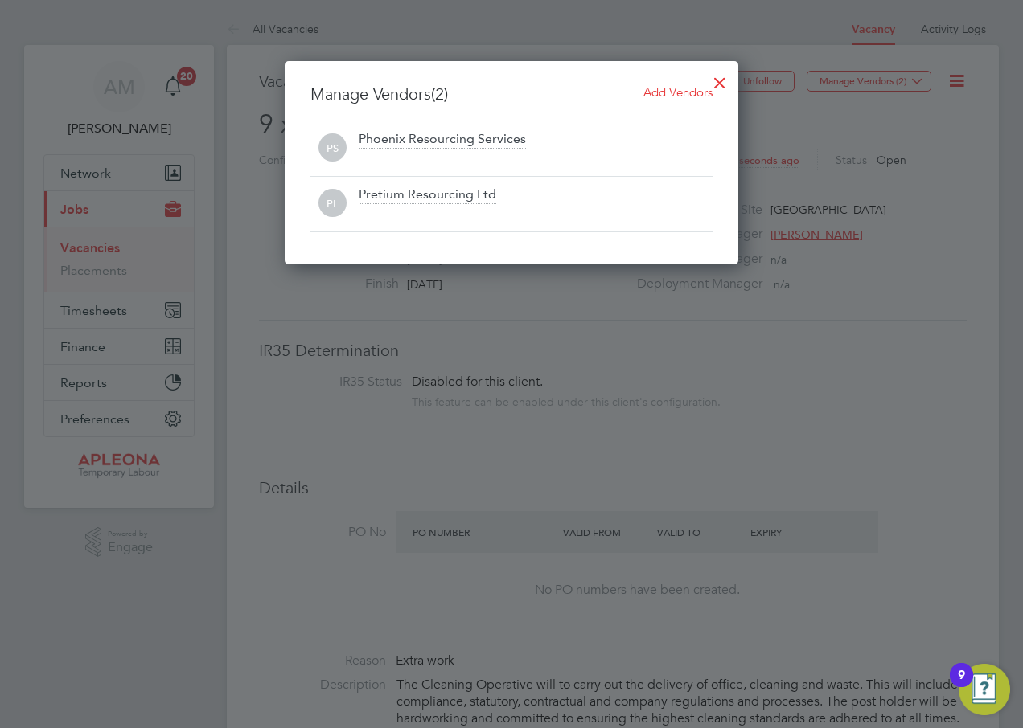
click at [874, 289] on div at bounding box center [511, 364] width 1023 height 728
click at [721, 84] on div at bounding box center [719, 78] width 29 height 29
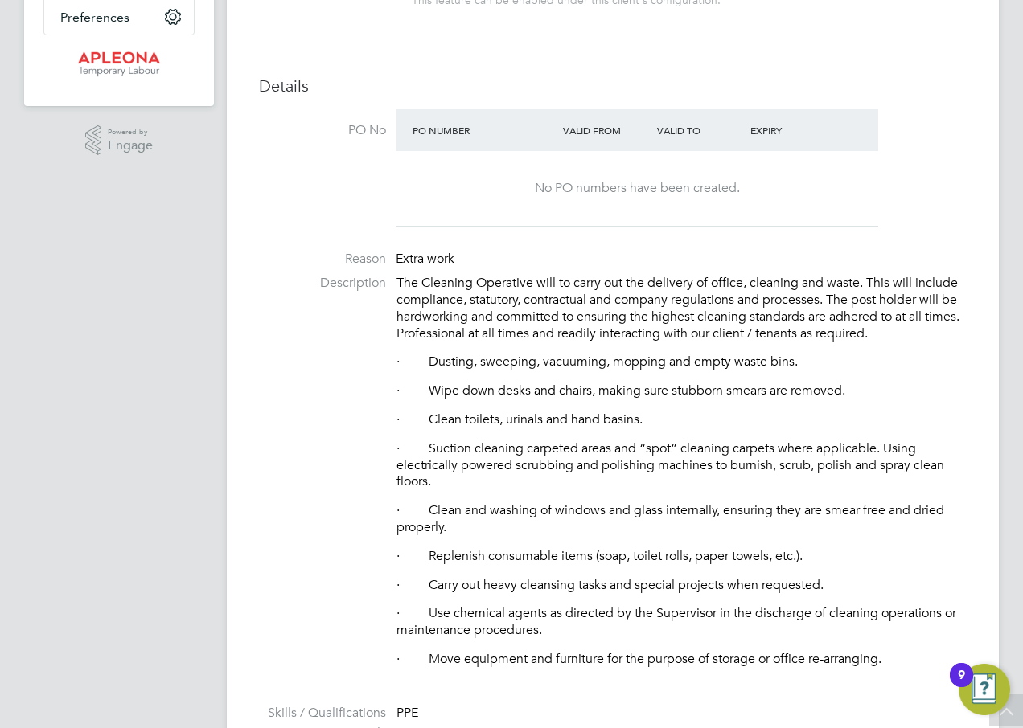
scroll to position [205, 0]
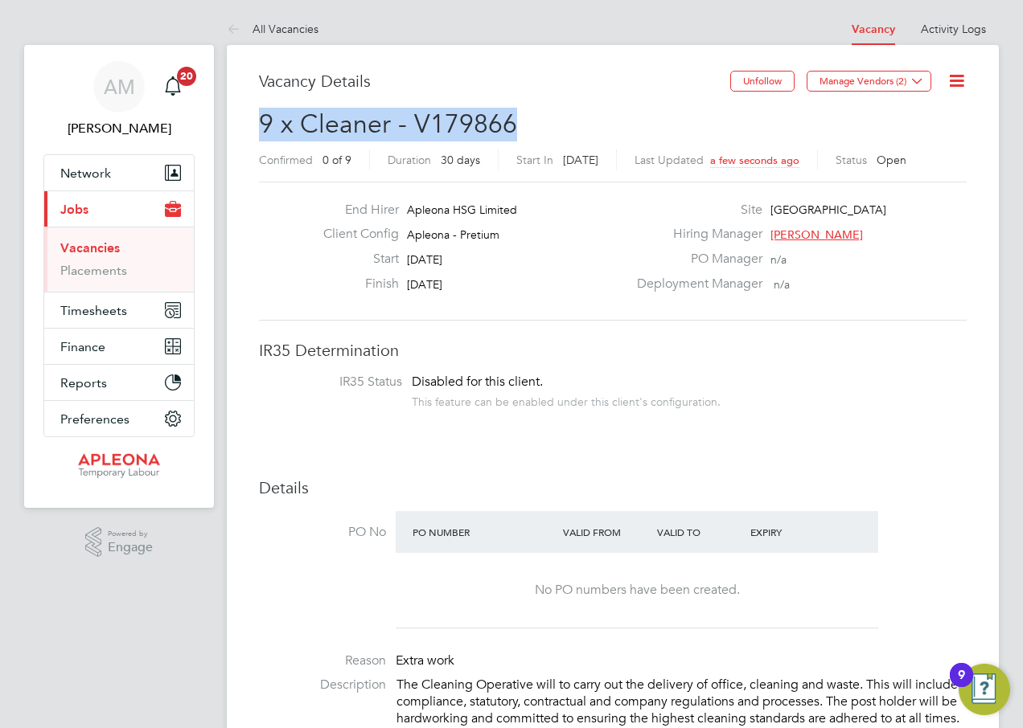
drag, startPoint x: 261, startPoint y: 121, endPoint x: 514, endPoint y: 127, distance: 252.5
click at [514, 127] on h2 "9 x Cleaner - V179866 Confirmed 0 of 9 Duration 30 days Start In 3 days ago Las…" at bounding box center [613, 142] width 708 height 68
drag, startPoint x: 514, startPoint y: 127, endPoint x: 378, endPoint y: 119, distance: 136.1
copy span "9 x Cleaner - V179866"
